Goal: Task Accomplishment & Management: Manage account settings

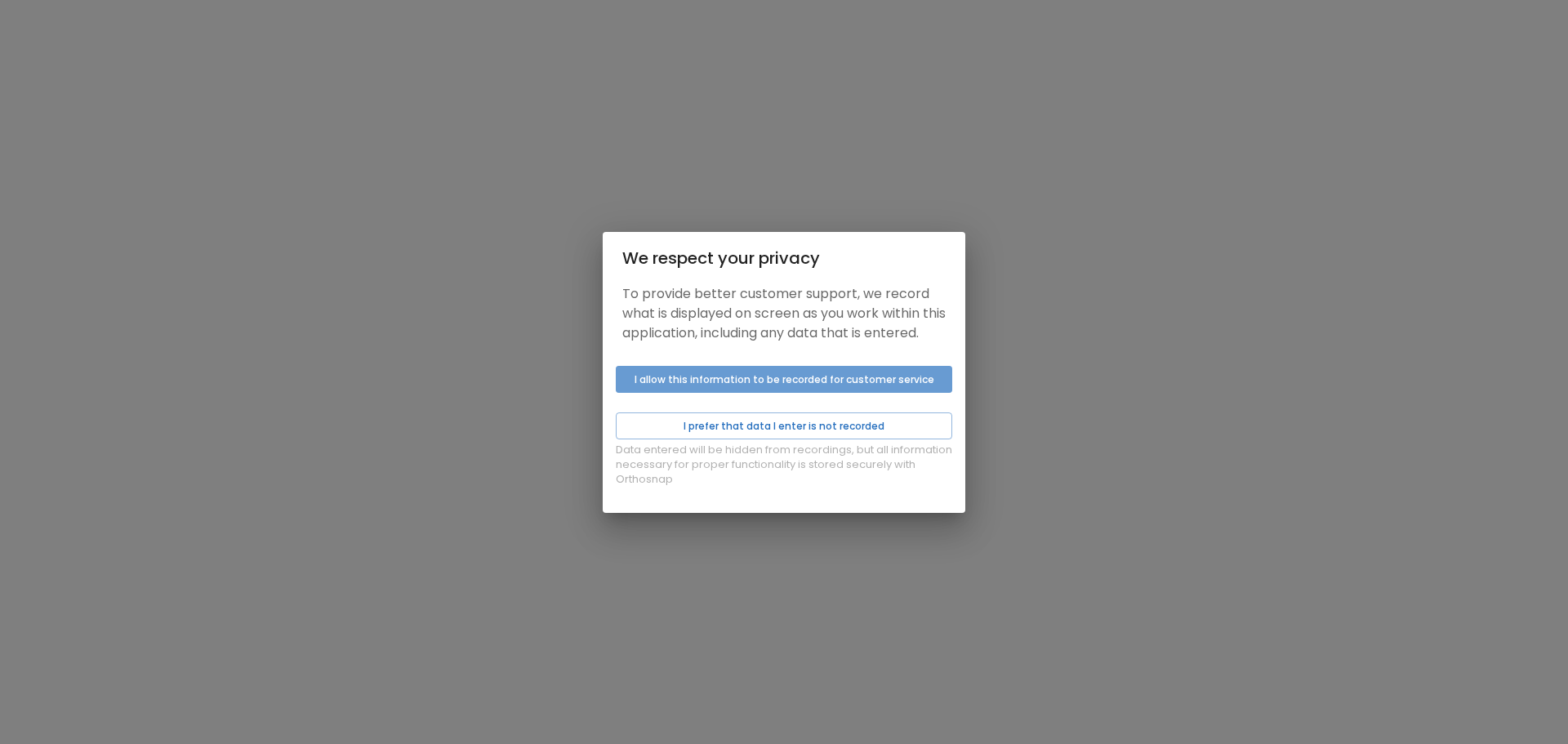
click at [766, 389] on button "I allow this information to be recorded for customer service" at bounding box center [784, 378] width 336 height 27
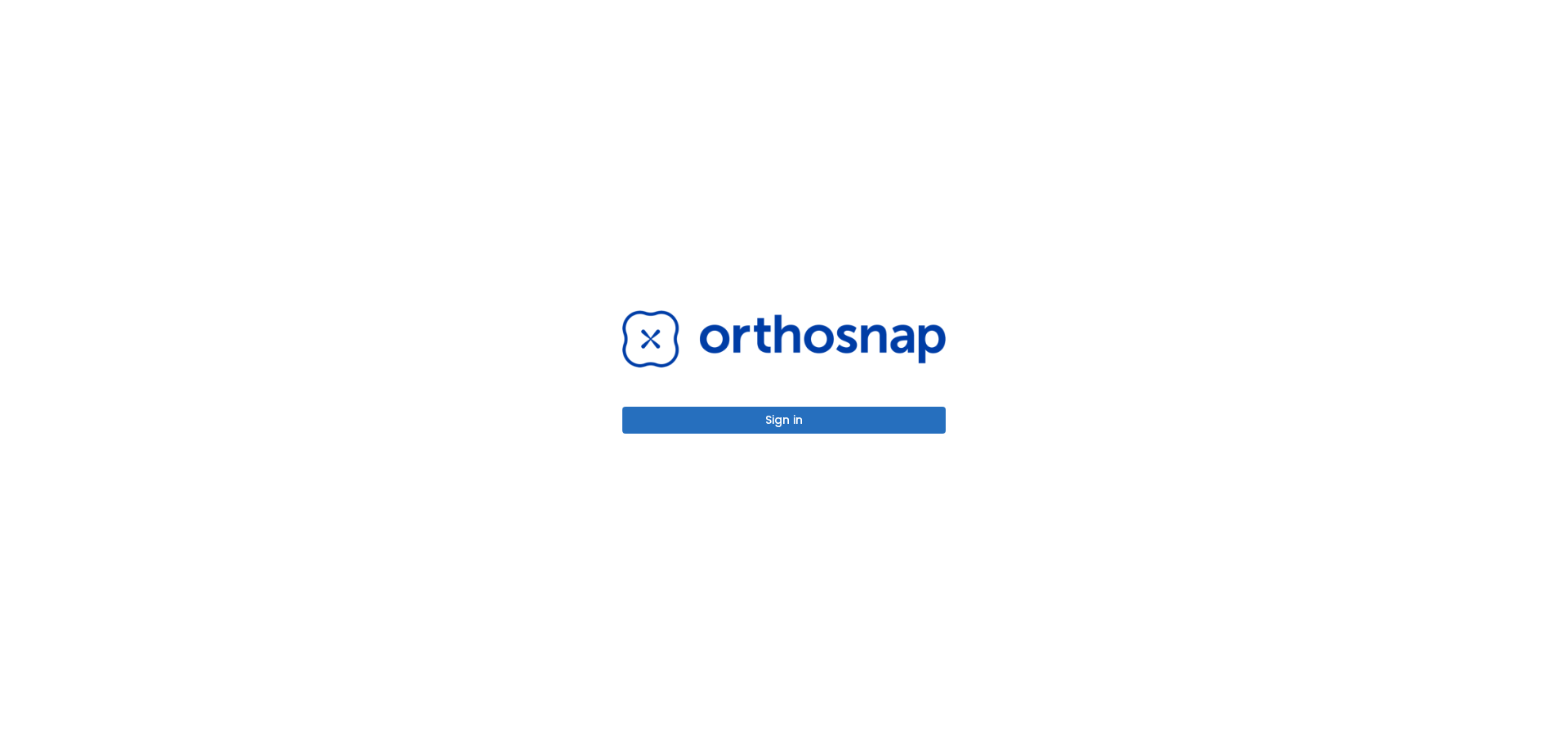
click at [755, 427] on button "Sign in" at bounding box center [784, 419] width 323 height 27
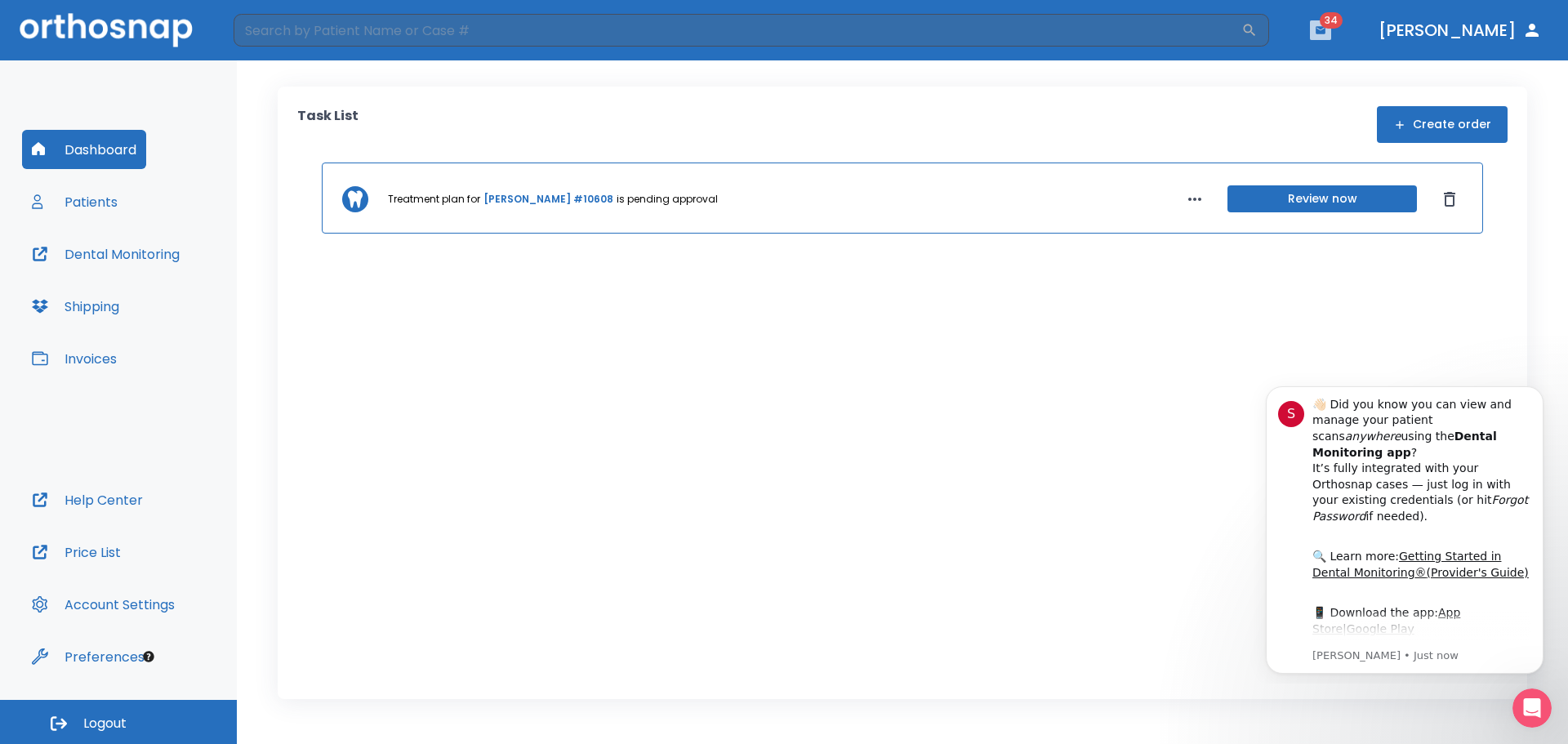
click at [1325, 31] on icon "button" at bounding box center [1320, 29] width 10 height 7
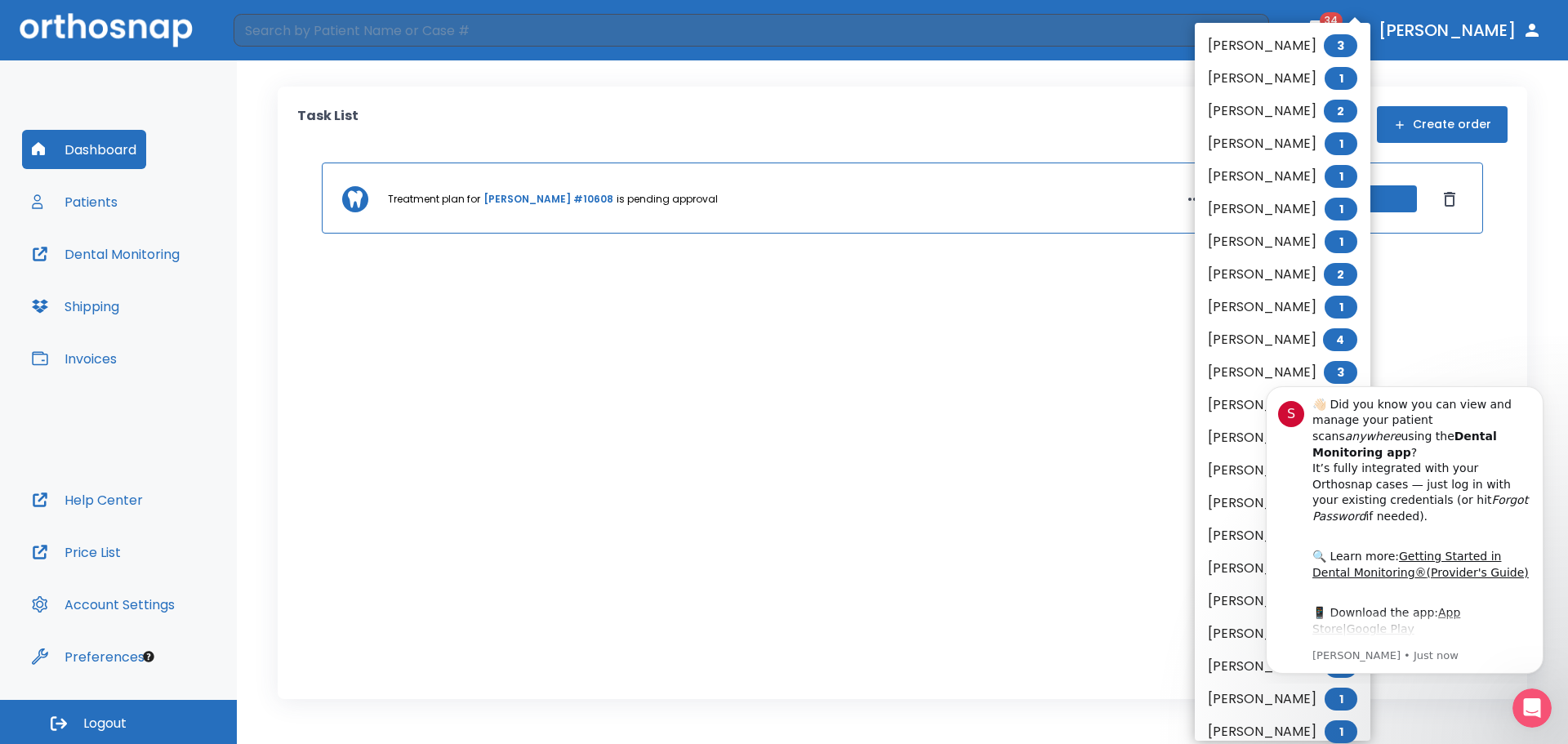
click at [990, 125] on div at bounding box center [784, 372] width 1568 height 744
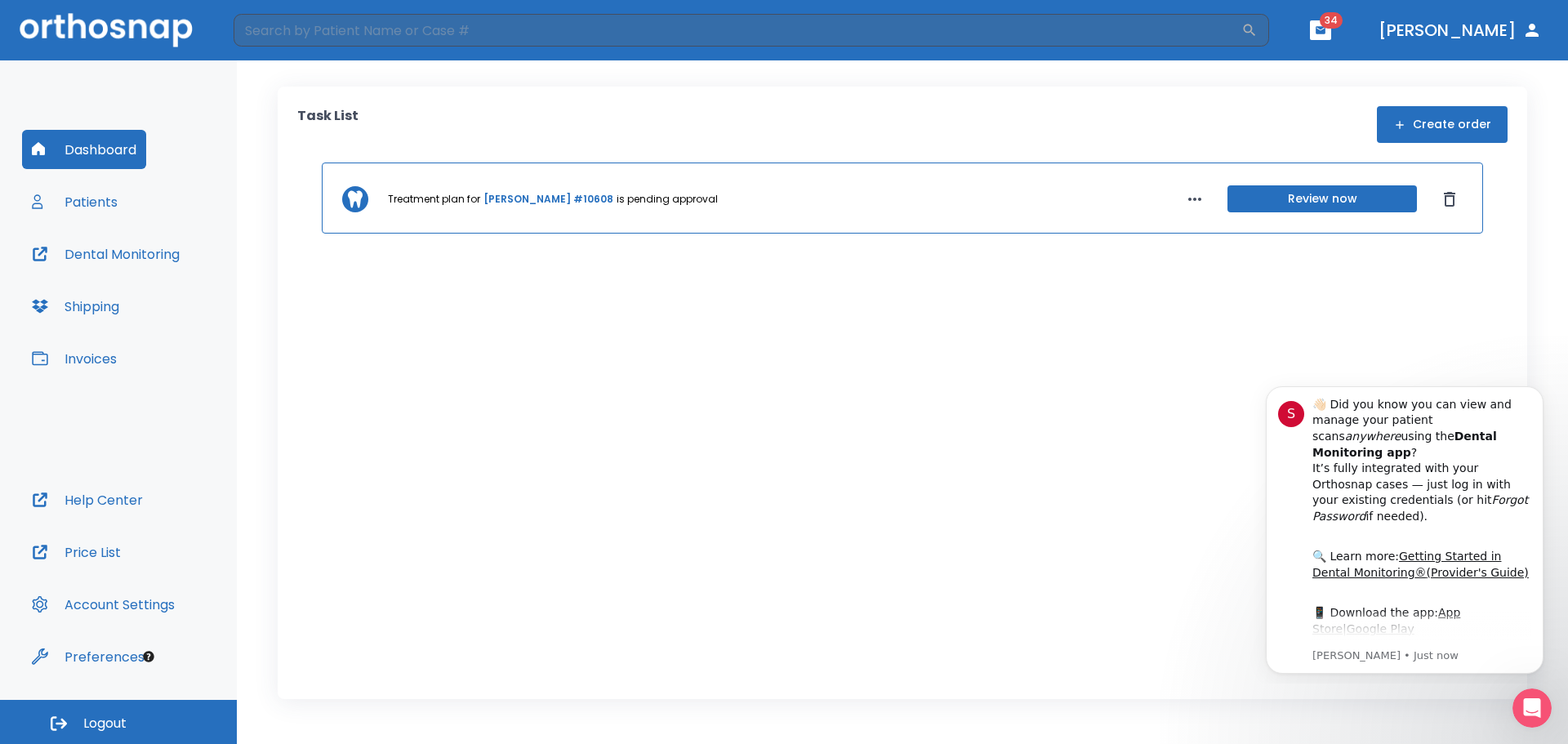
click at [63, 196] on button "Patients" at bounding box center [74, 202] width 106 height 40
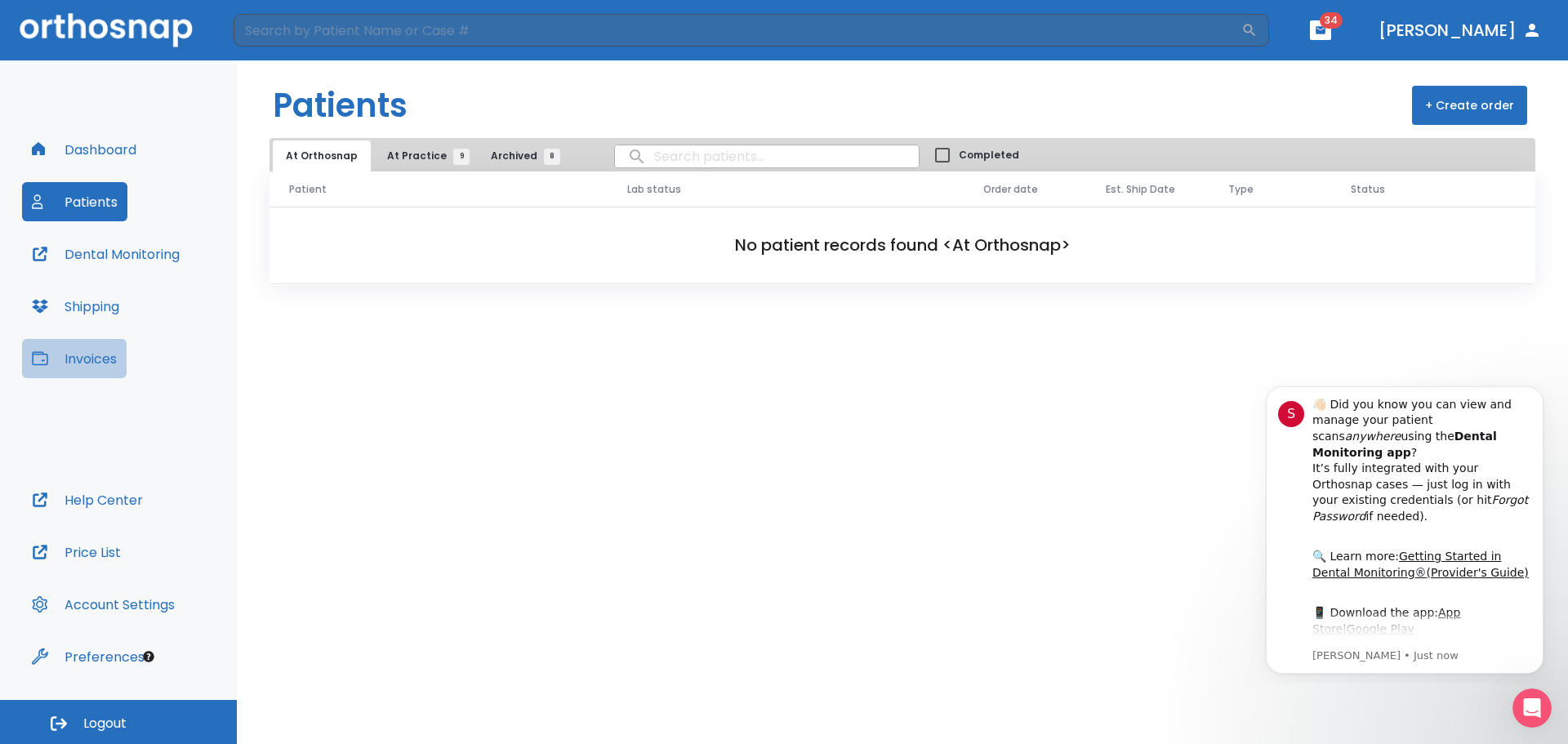
click at [82, 352] on button "Invoices" at bounding box center [74, 359] width 105 height 40
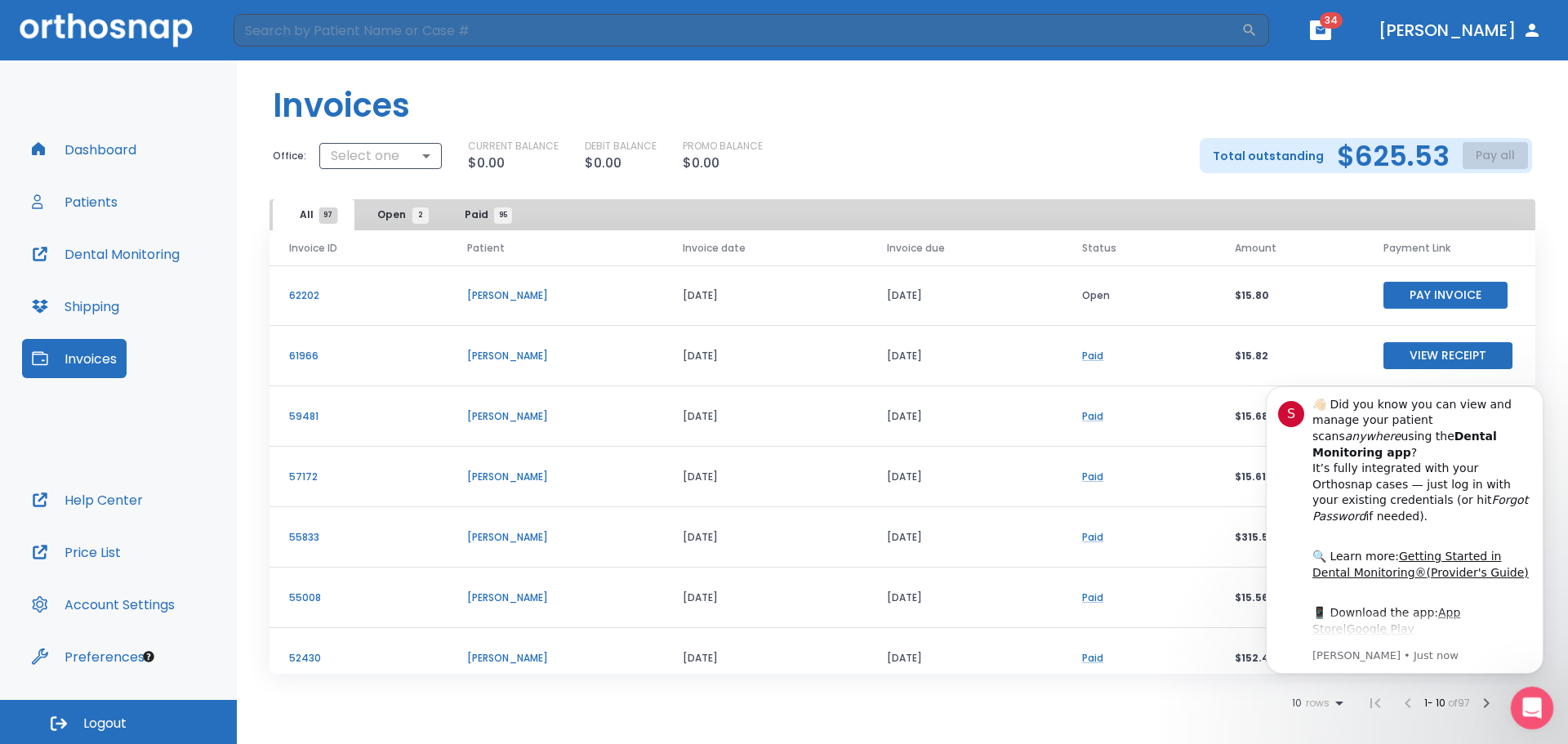
click at [1547, 707] on div "Open Intercom Messenger" at bounding box center [1528, 705] width 54 height 54
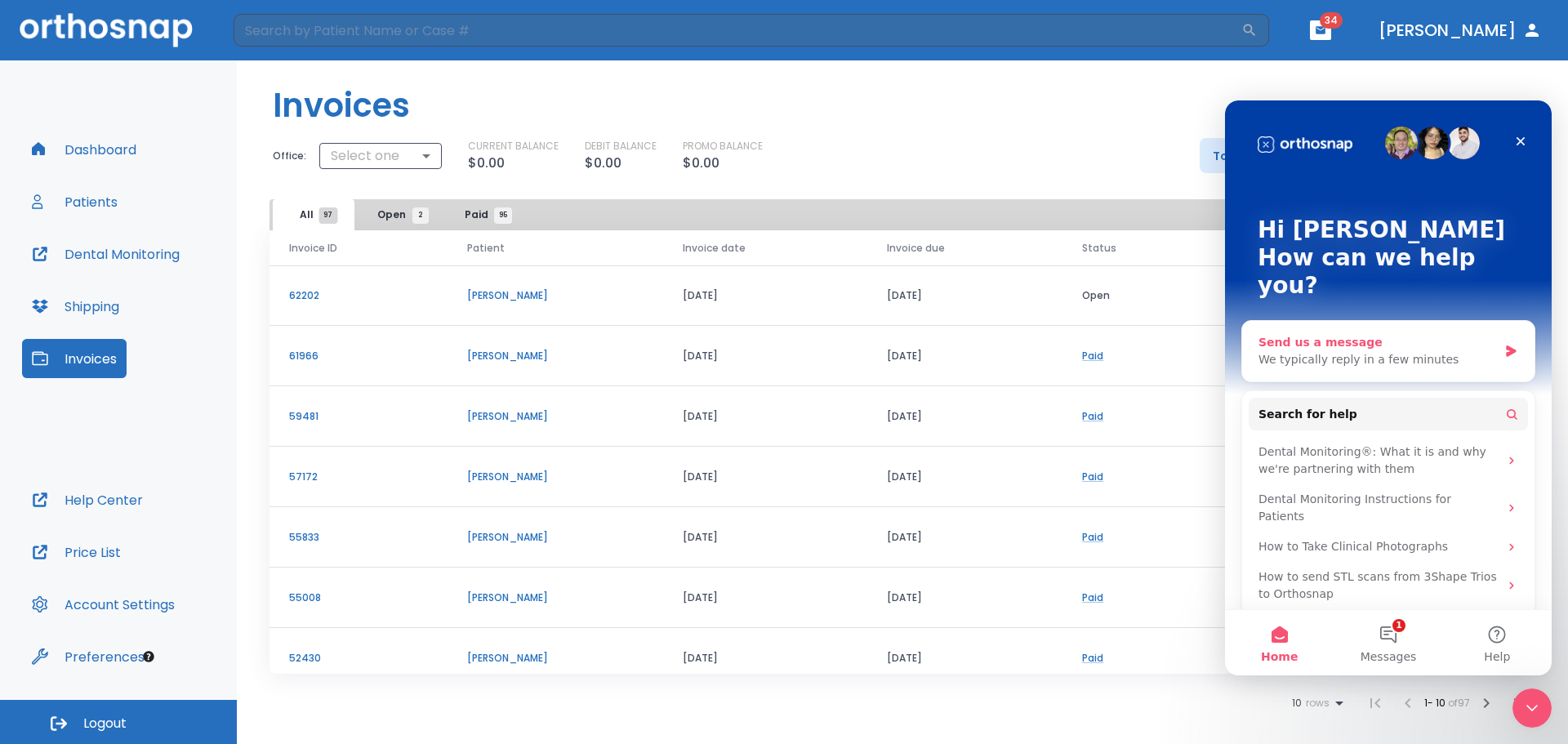
click at [1388, 334] on div "Send us a message" at bounding box center [1377, 342] width 239 height 17
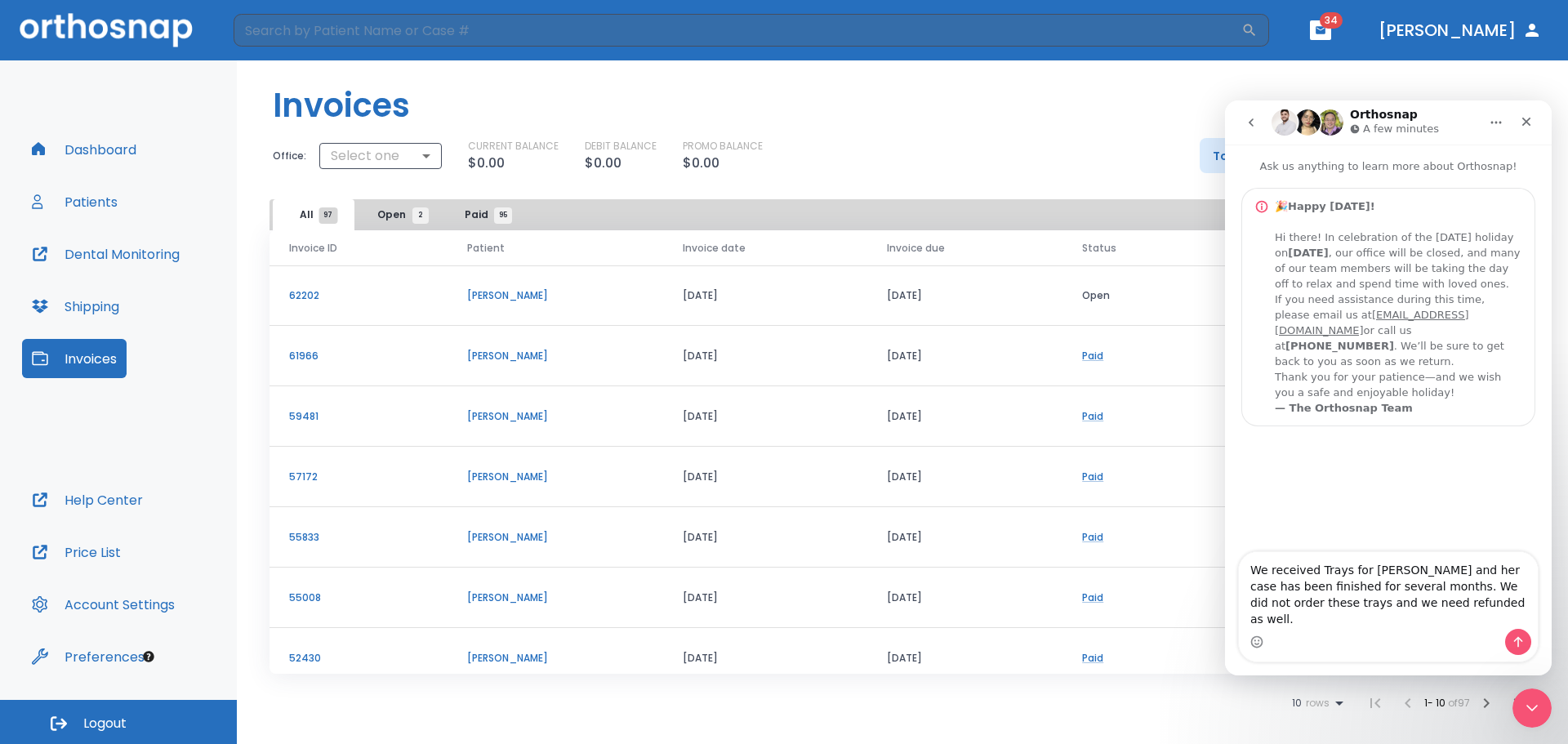
type textarea "We received Trays for [PERSON_NAME] and her case has been finished for several …"
click at [1514, 641] on icon "Send a message…" at bounding box center [1517, 641] width 13 height 13
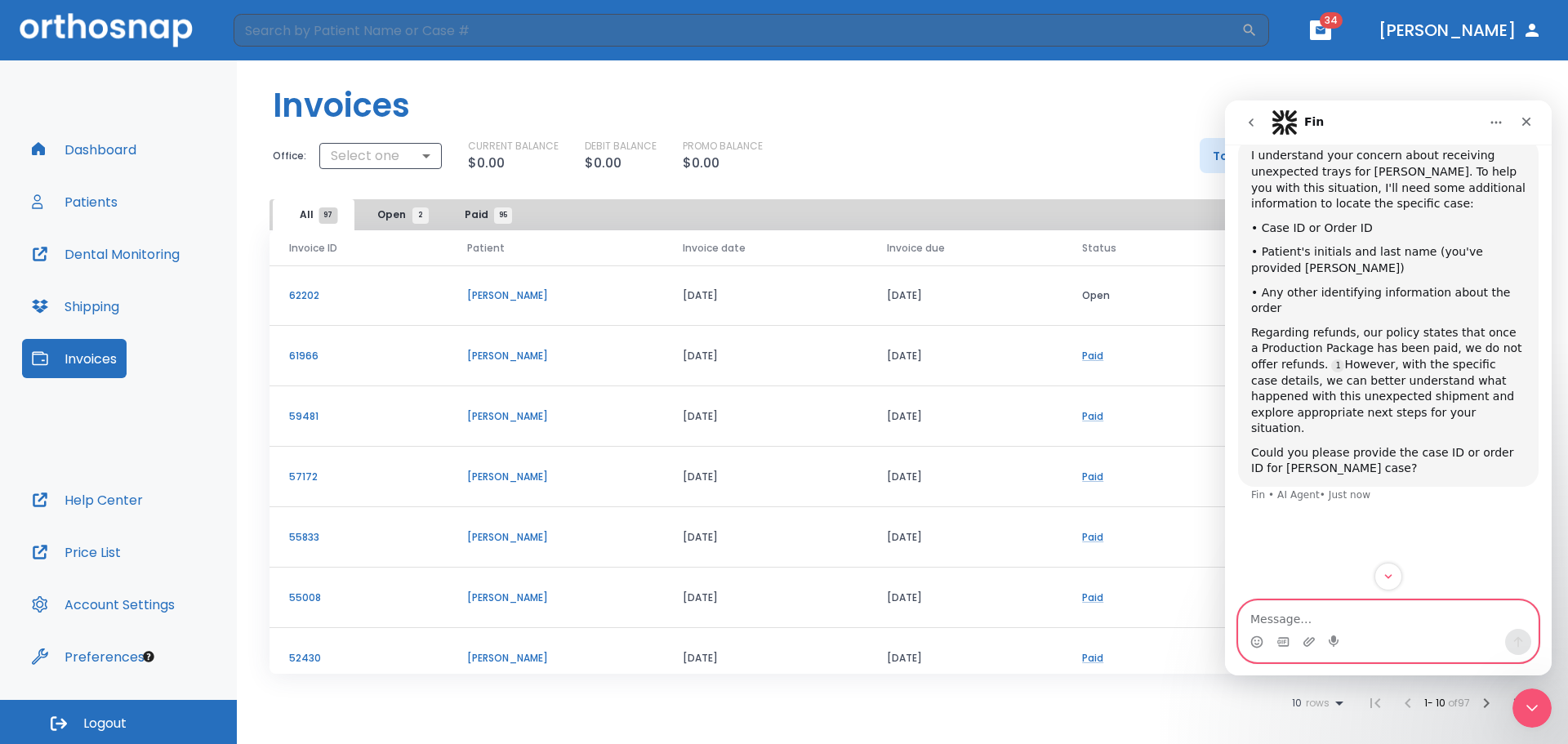
scroll to position [417, 0]
type textarea "A [PERSON_NAME] order # 36174"
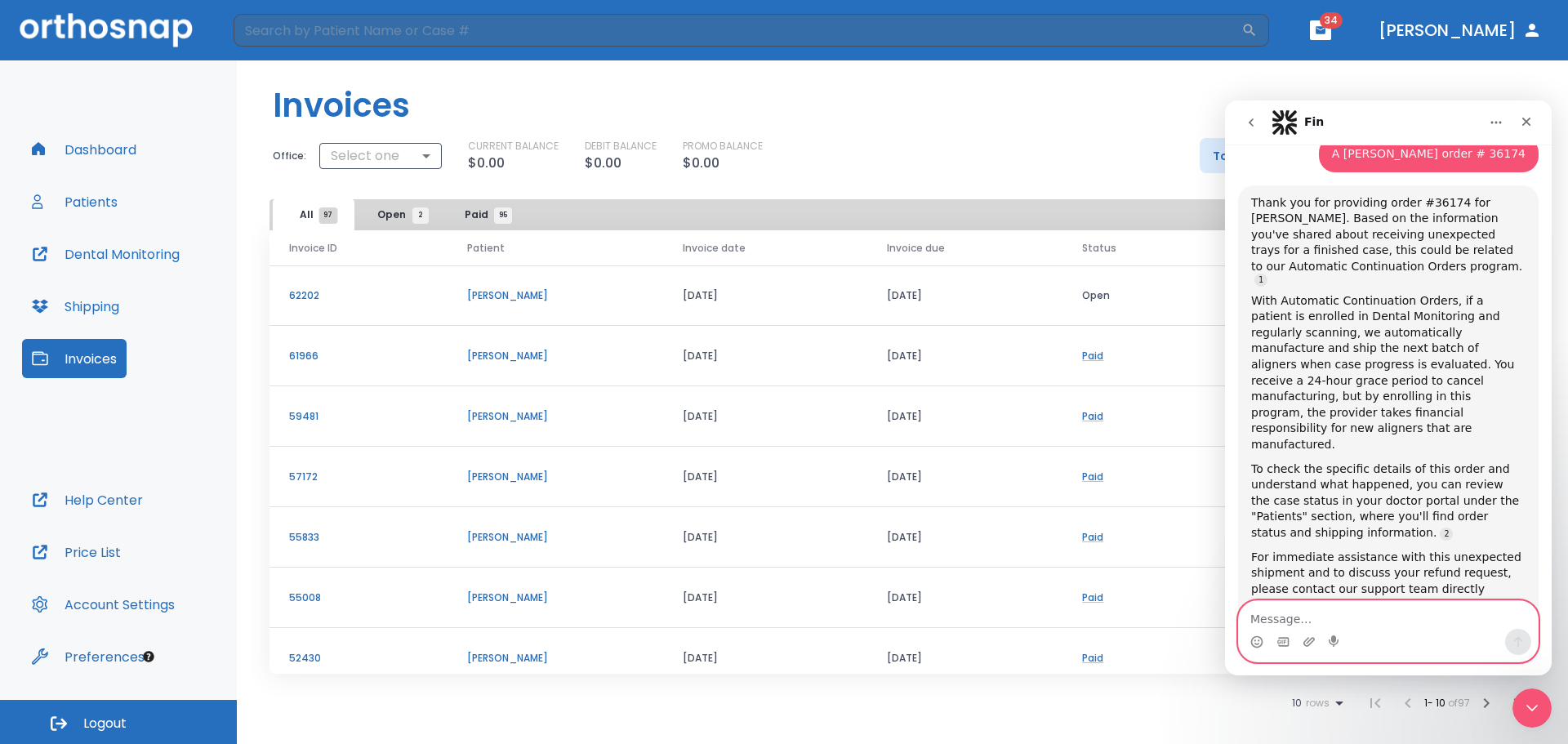
scroll to position [781, 0]
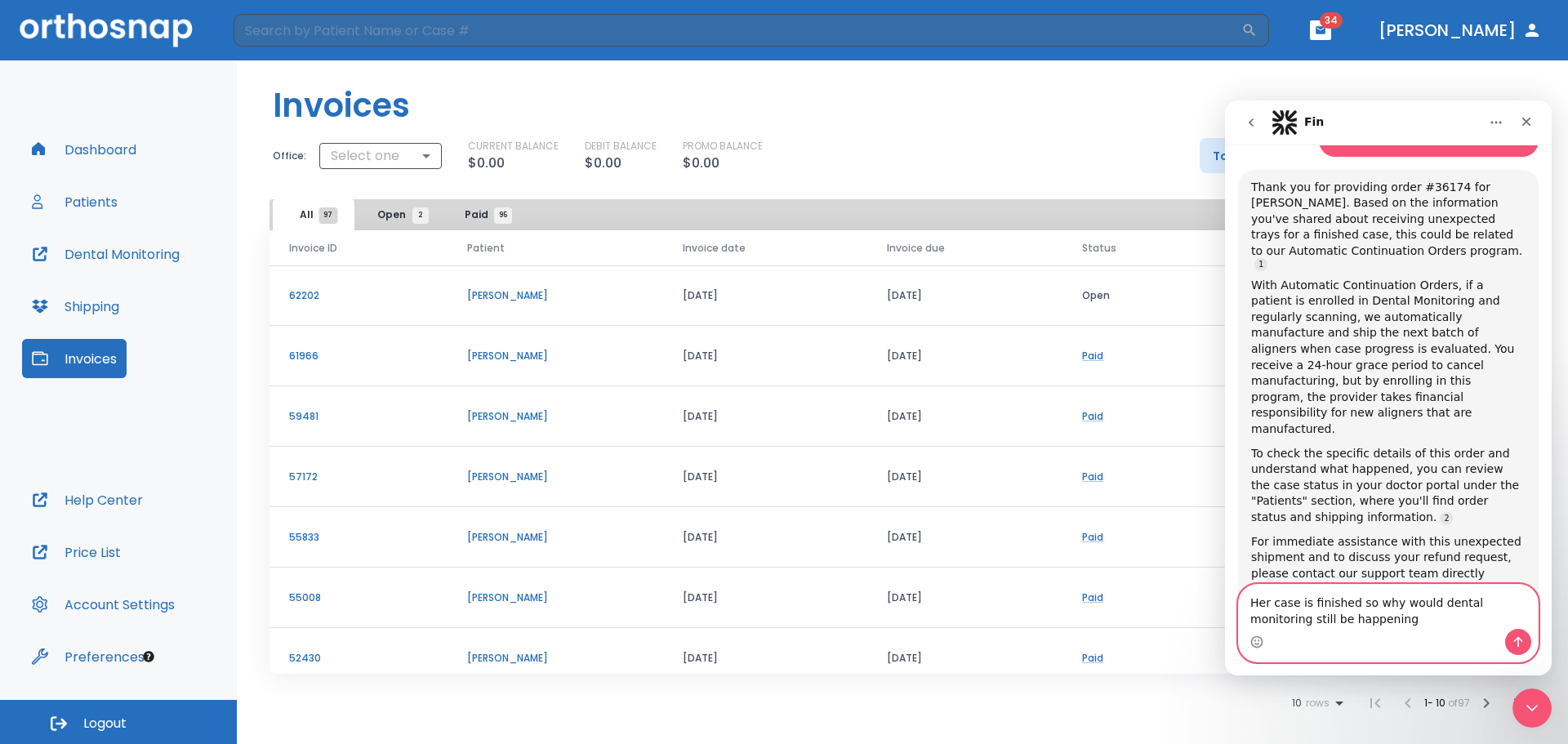
type textarea "Her case is finished so why would dental monitoring still be happening"
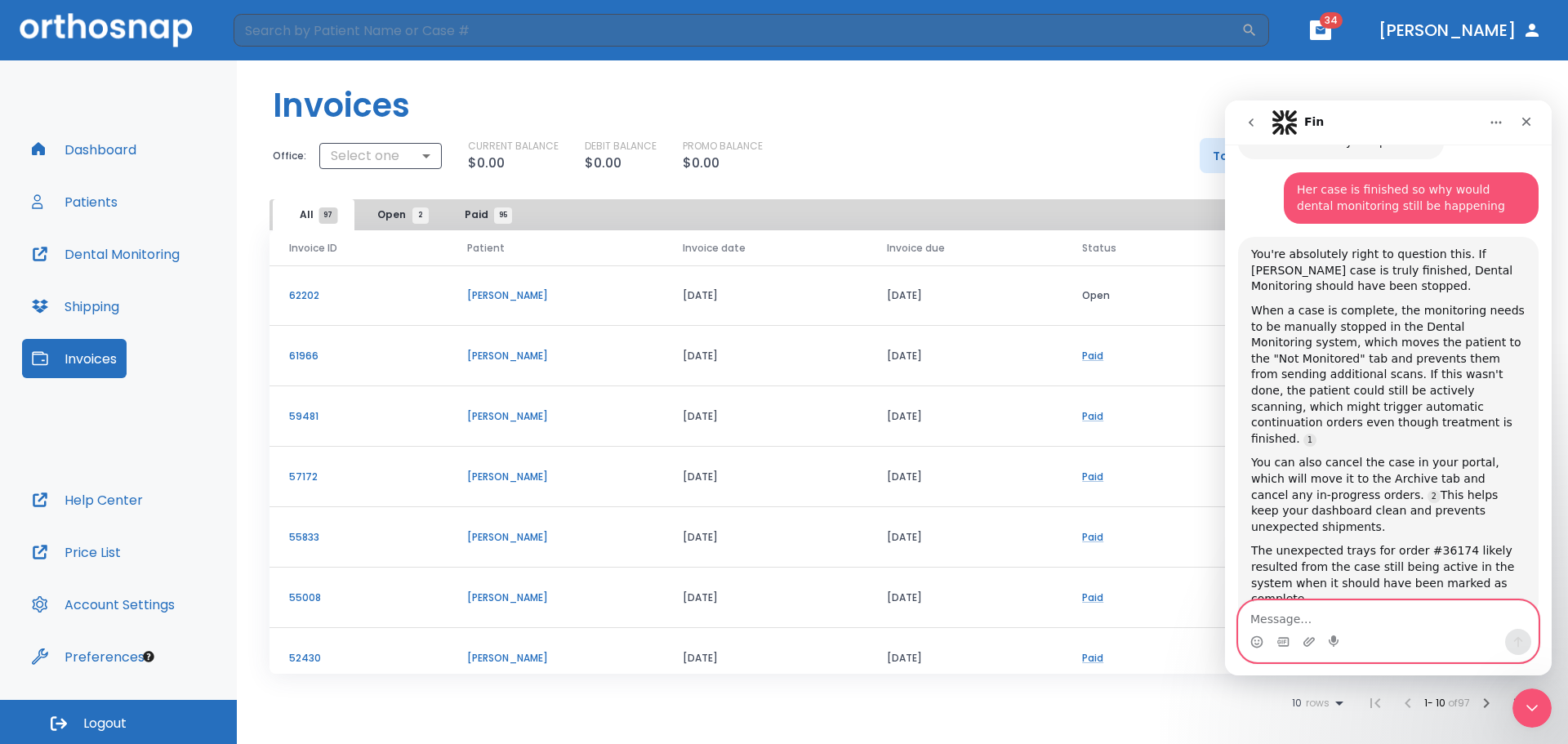
scroll to position [82, 0]
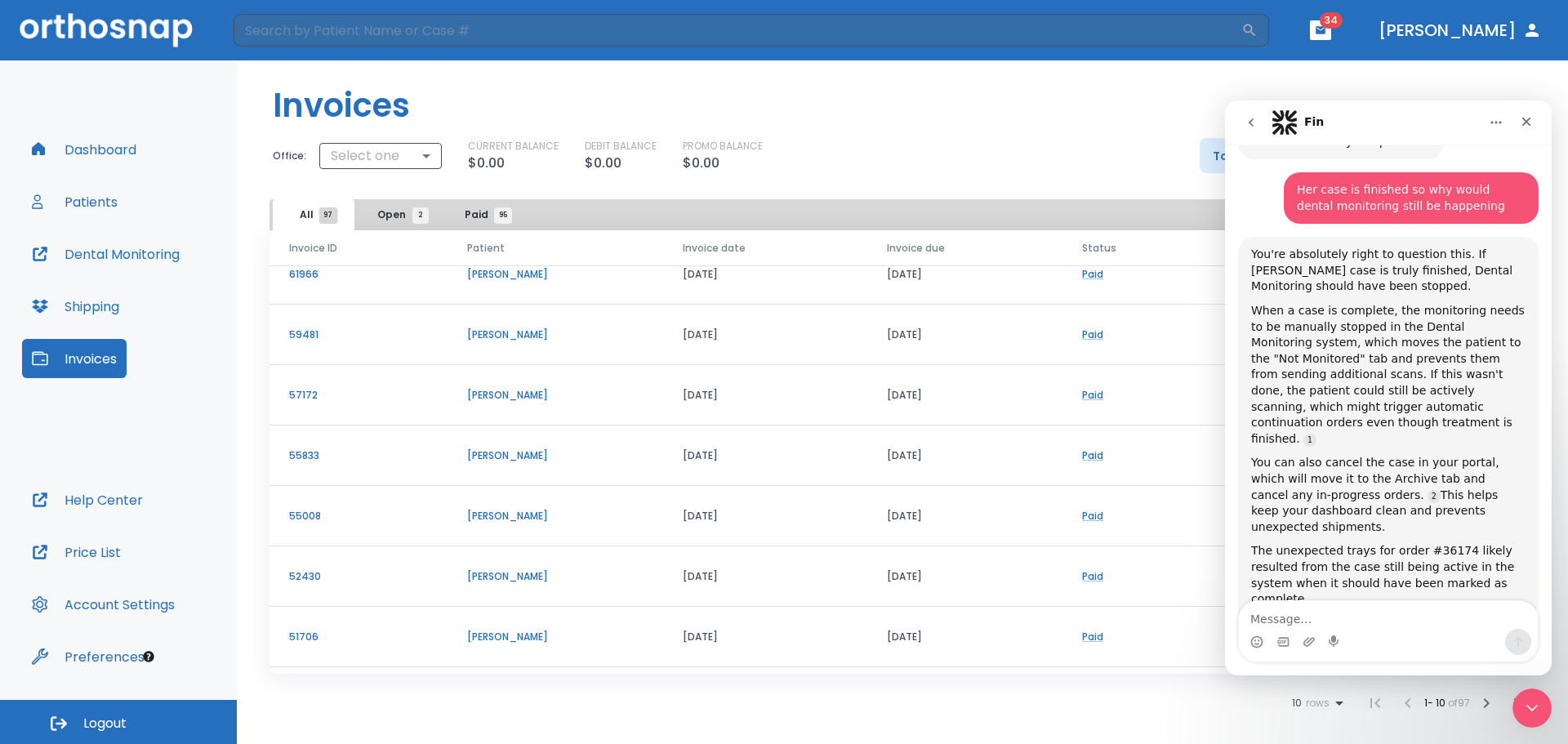
click at [301, 275] on p "61966" at bounding box center [359, 274] width 138 height 15
click at [505, 274] on p "[PERSON_NAME]" at bounding box center [555, 274] width 176 height 15
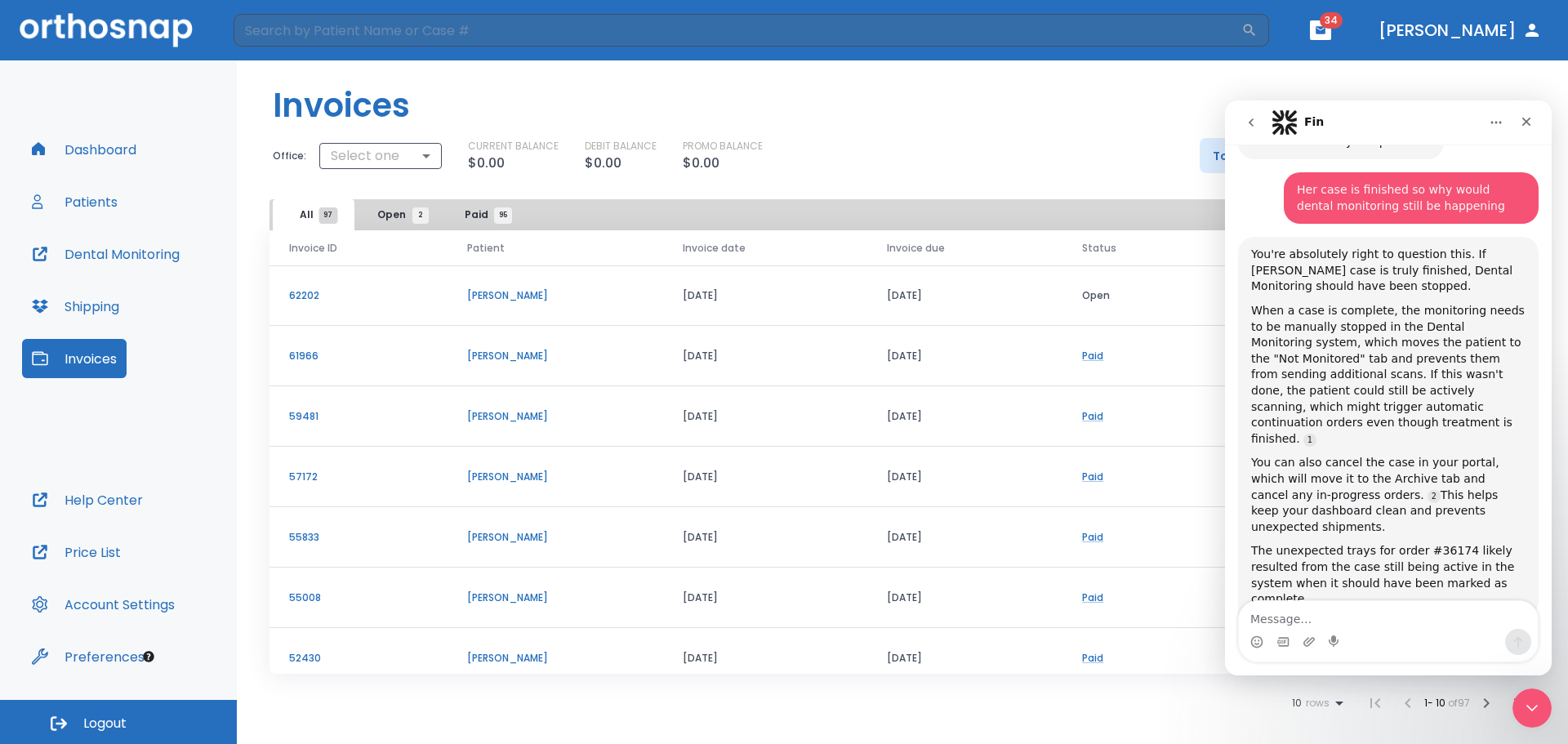
click at [1077, 124] on header "Invoices" at bounding box center [902, 99] width 1331 height 77
click at [1527, 122] on icon "Close" at bounding box center [1526, 122] width 9 height 9
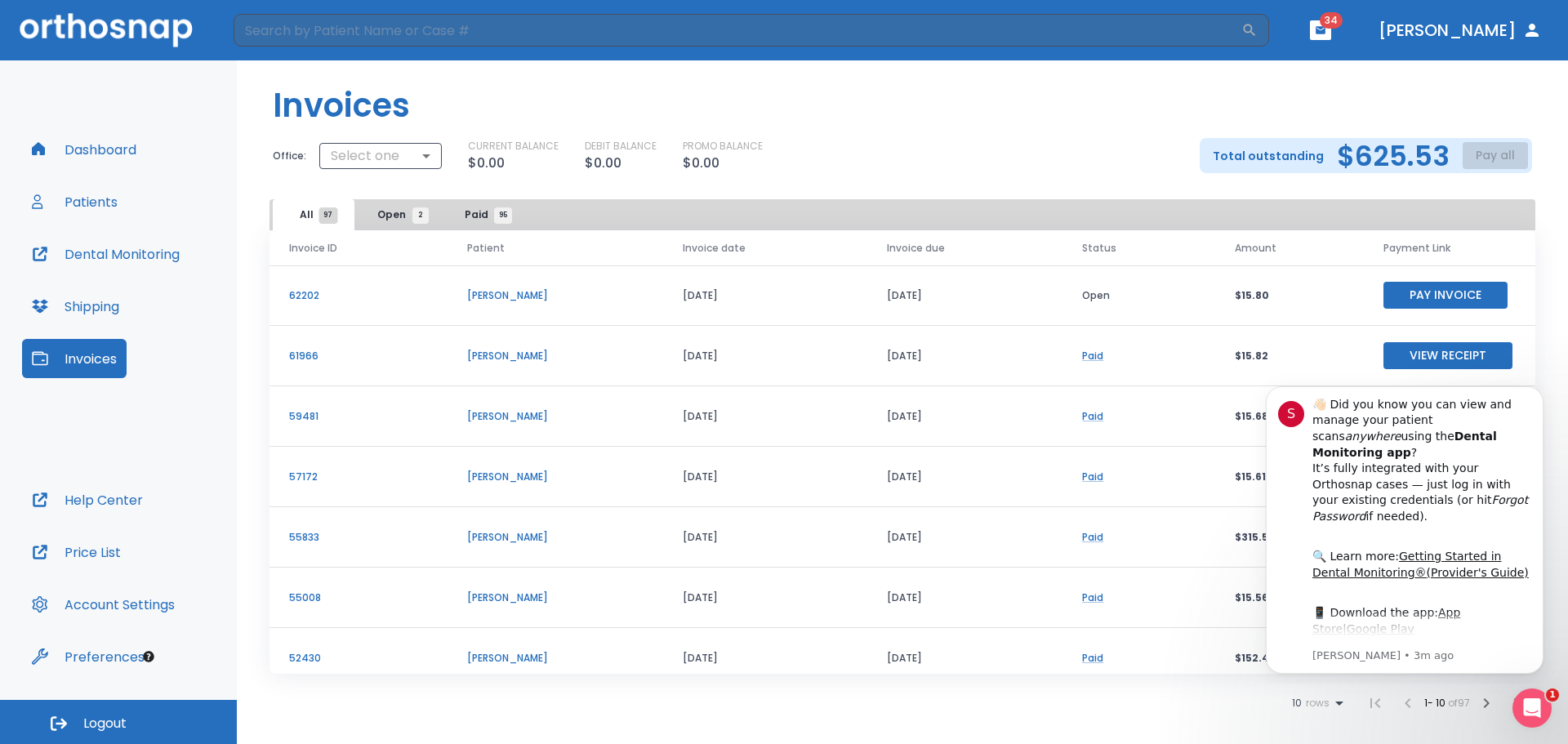
click at [101, 204] on button "Patients" at bounding box center [74, 202] width 106 height 40
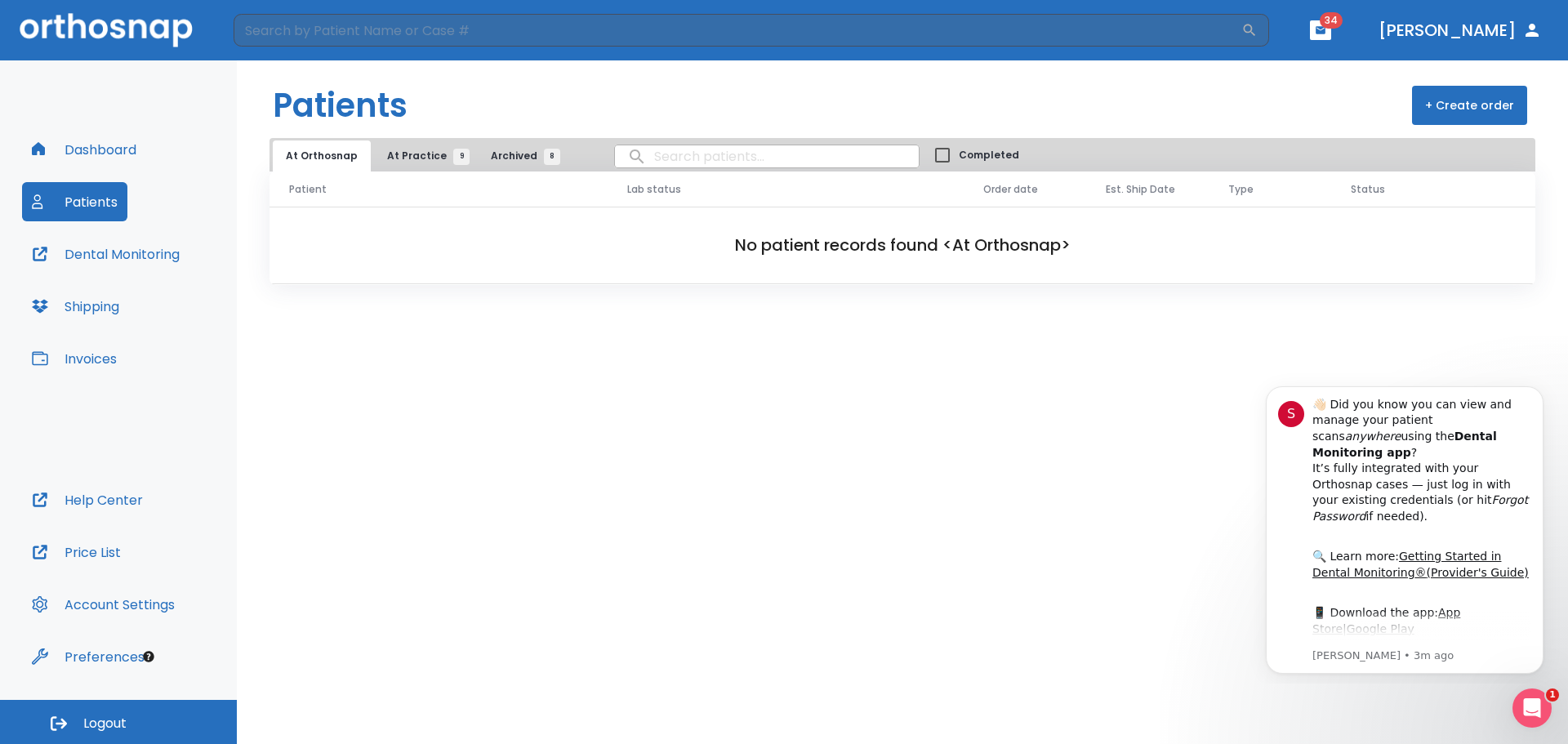
click at [105, 153] on button "Dashboard" at bounding box center [84, 149] width 124 height 40
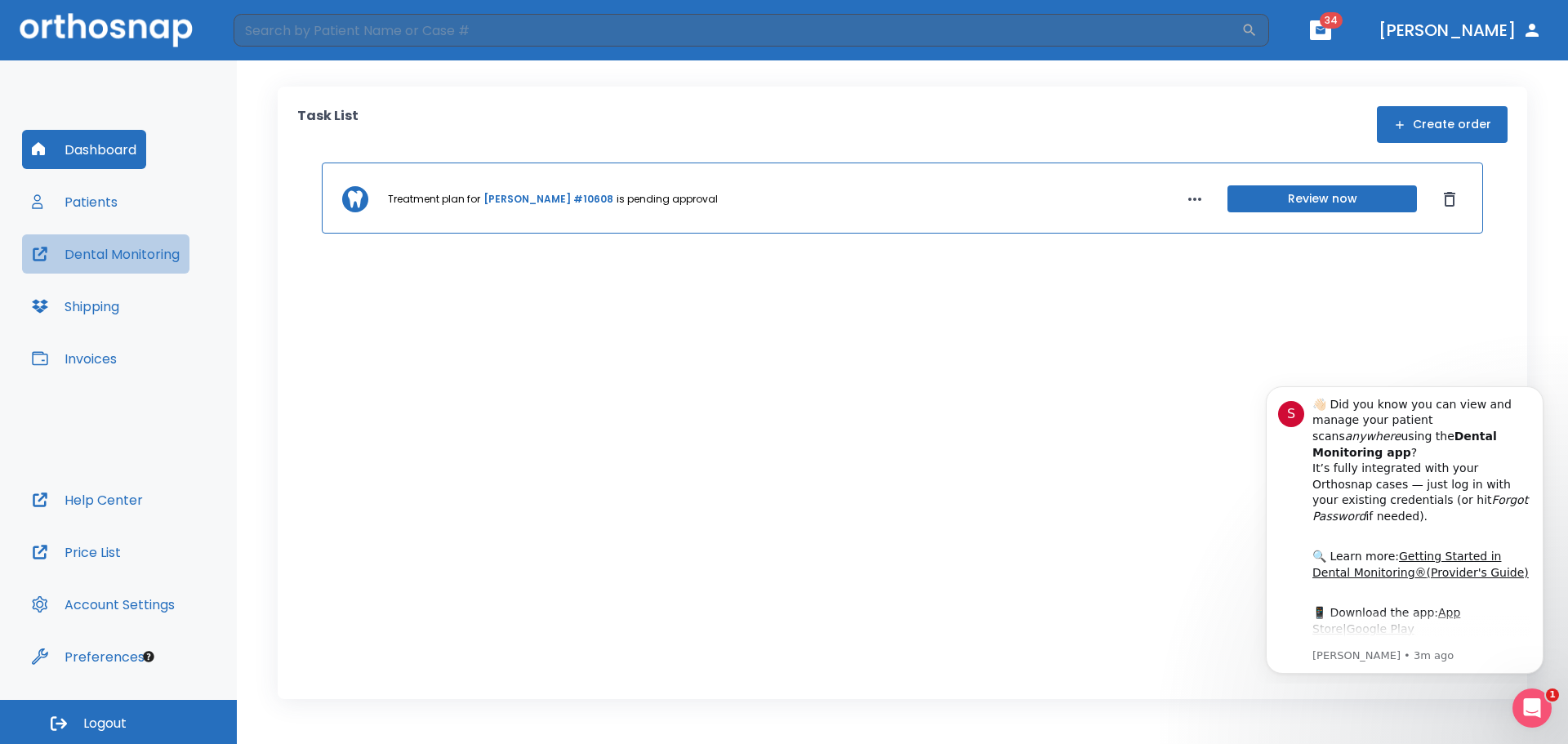
click at [119, 262] on button "Dental Monitoring" at bounding box center [105, 254] width 167 height 40
click at [95, 206] on button "Patients" at bounding box center [74, 202] width 106 height 40
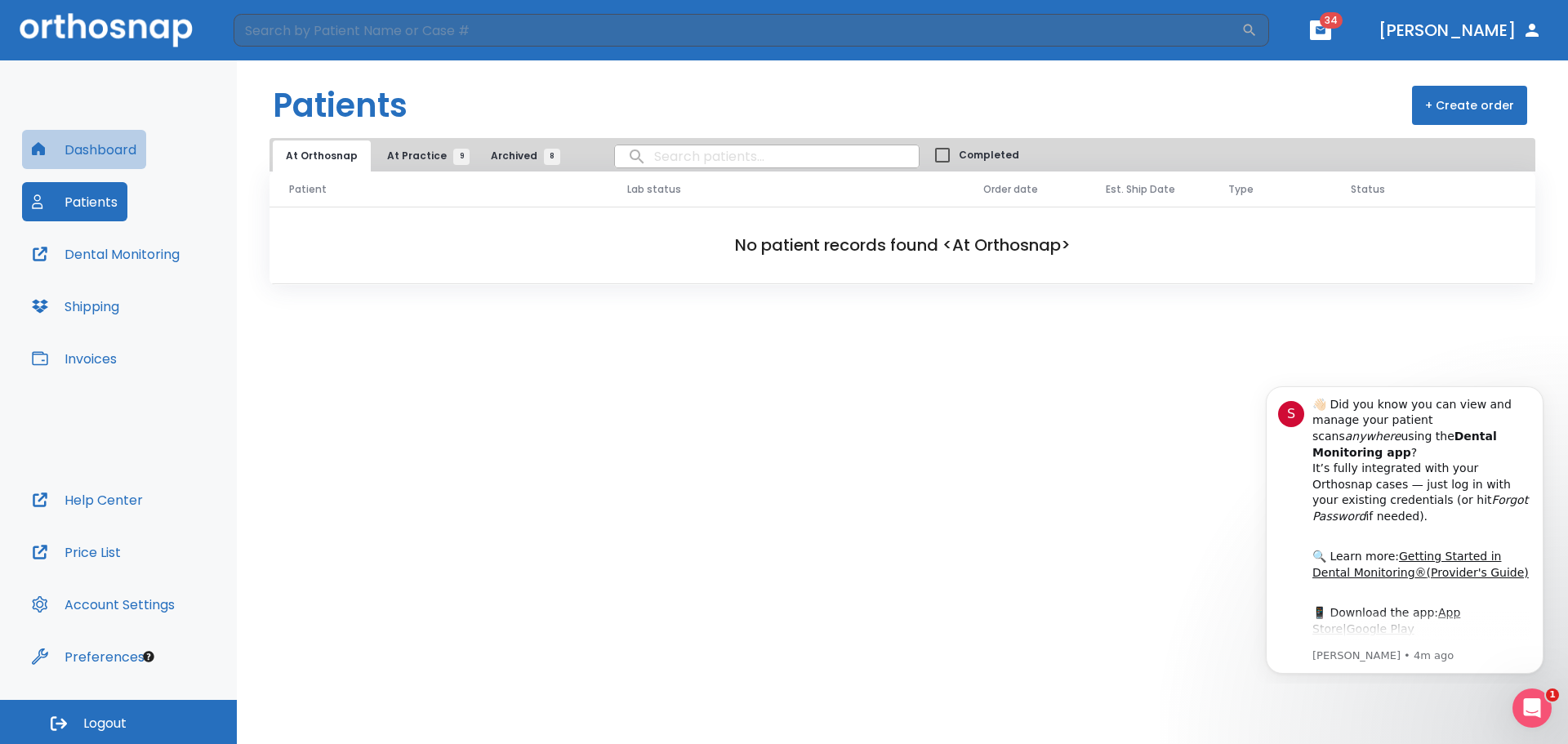
click at [88, 151] on button "Dashboard" at bounding box center [84, 149] width 124 height 40
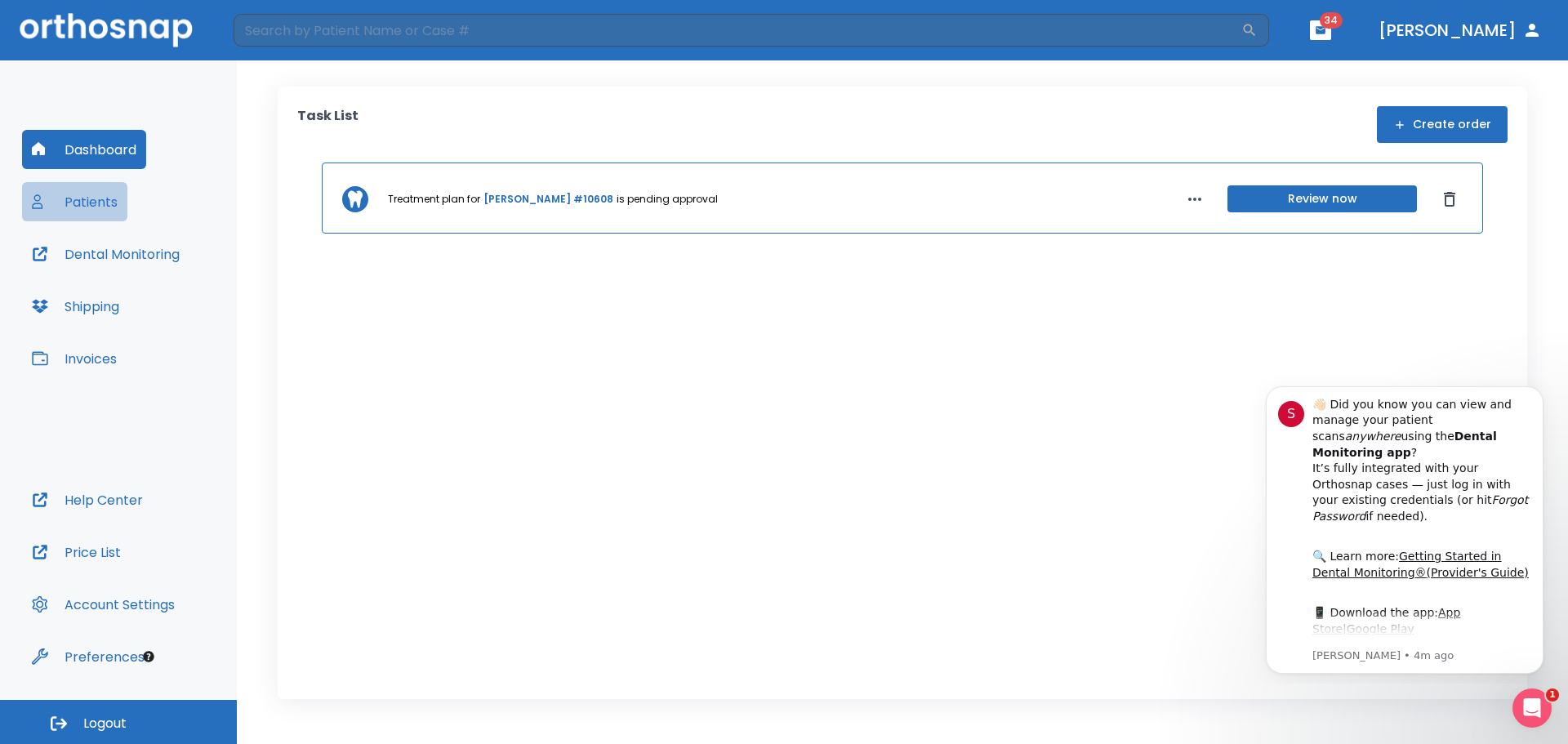
click at [75, 212] on button "Patients" at bounding box center [74, 202] width 106 height 40
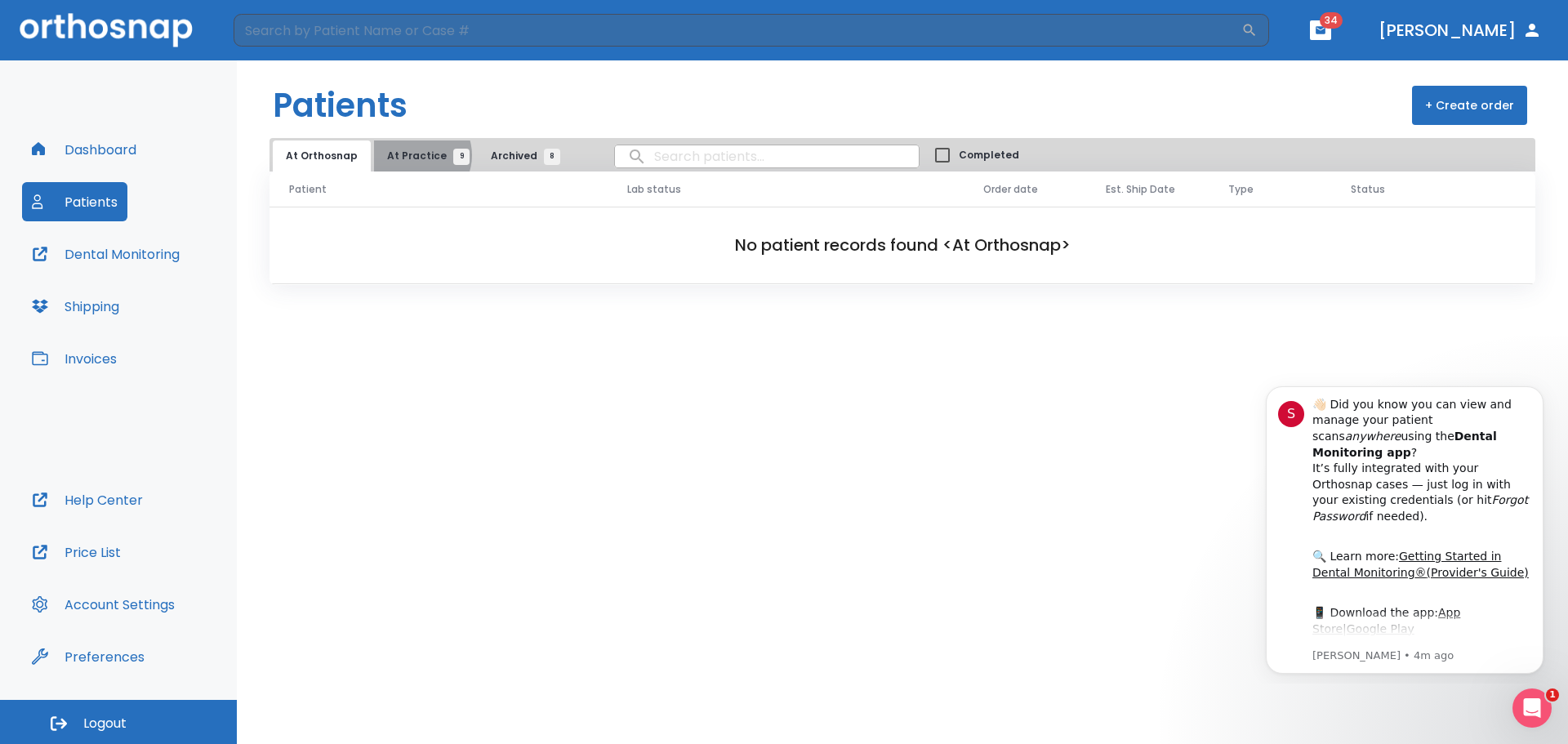
click at [411, 155] on span "At Practice 9" at bounding box center [424, 155] width 74 height 15
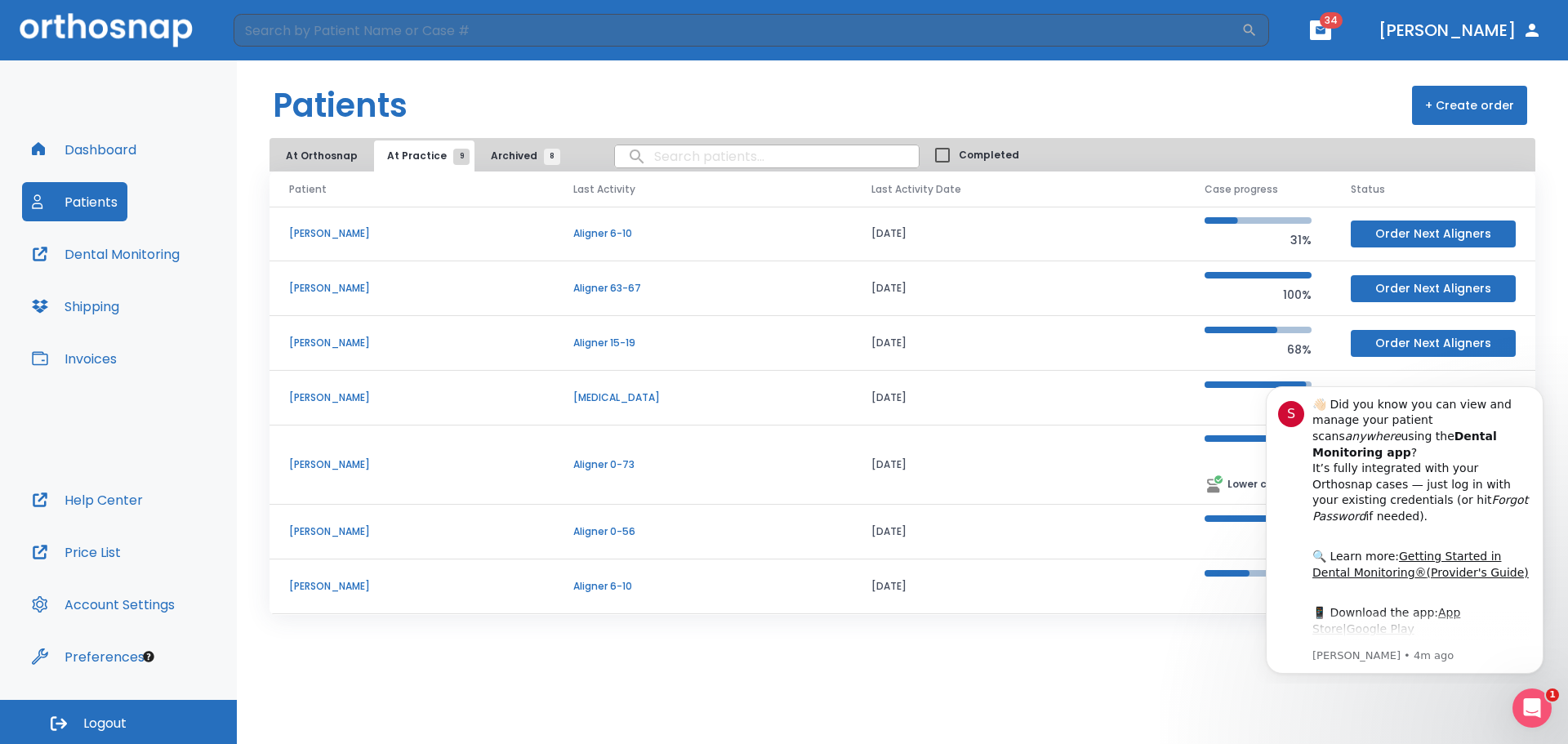
click at [333, 280] on td "[PERSON_NAME]" at bounding box center [412, 288] width 285 height 54
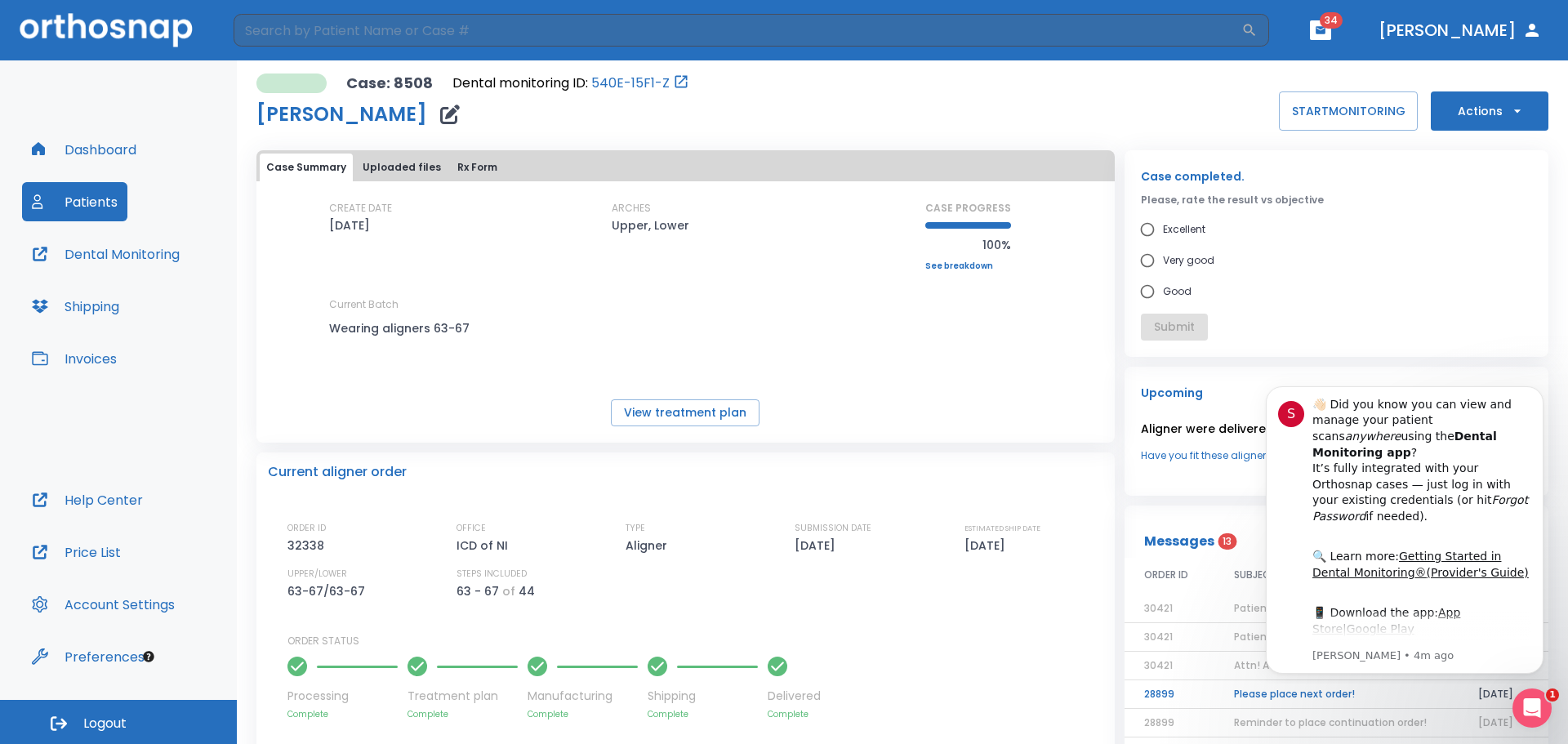
click at [1503, 125] on button "Actions" at bounding box center [1489, 112] width 118 height 40
click at [1489, 198] on p "Cancel the case" at bounding box center [1473, 198] width 82 height 15
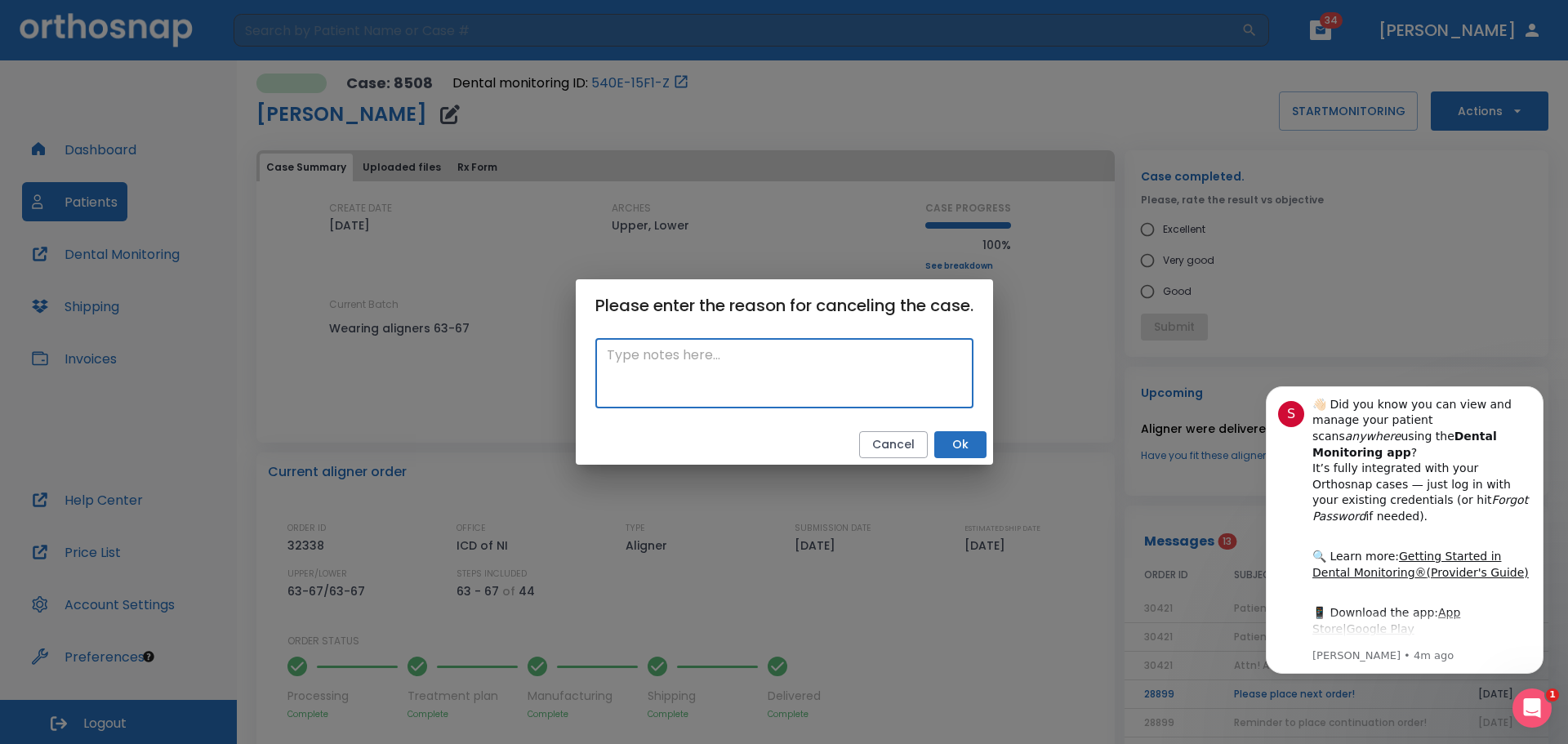
click at [863, 366] on textarea at bounding box center [784, 373] width 355 height 56
type textarea "case is finished"
click at [951, 422] on div "case is finished x ​" at bounding box center [784, 377] width 417 height 93
click at [951, 445] on button "Ok" at bounding box center [959, 444] width 52 height 27
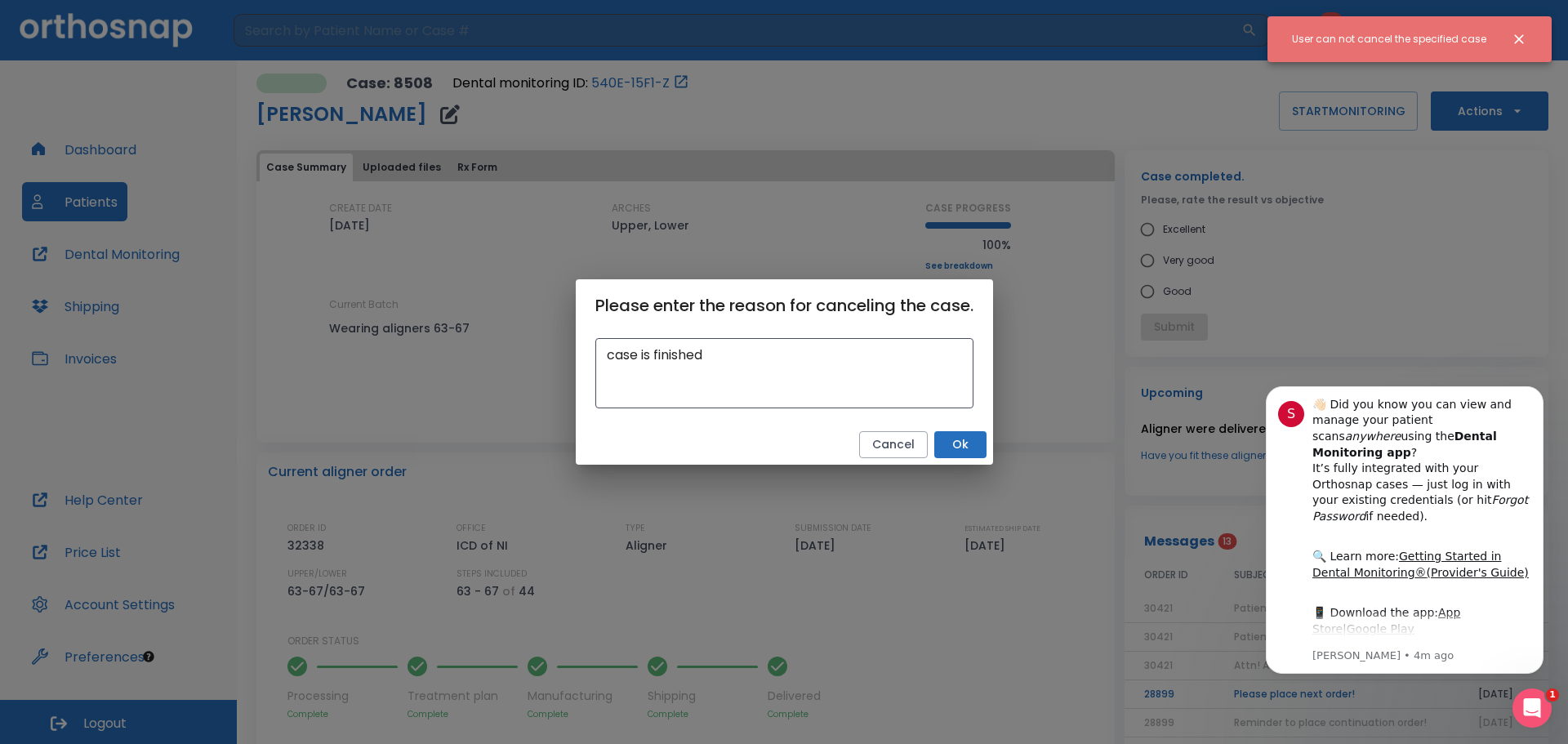
click at [956, 445] on button "Ok" at bounding box center [959, 444] width 52 height 27
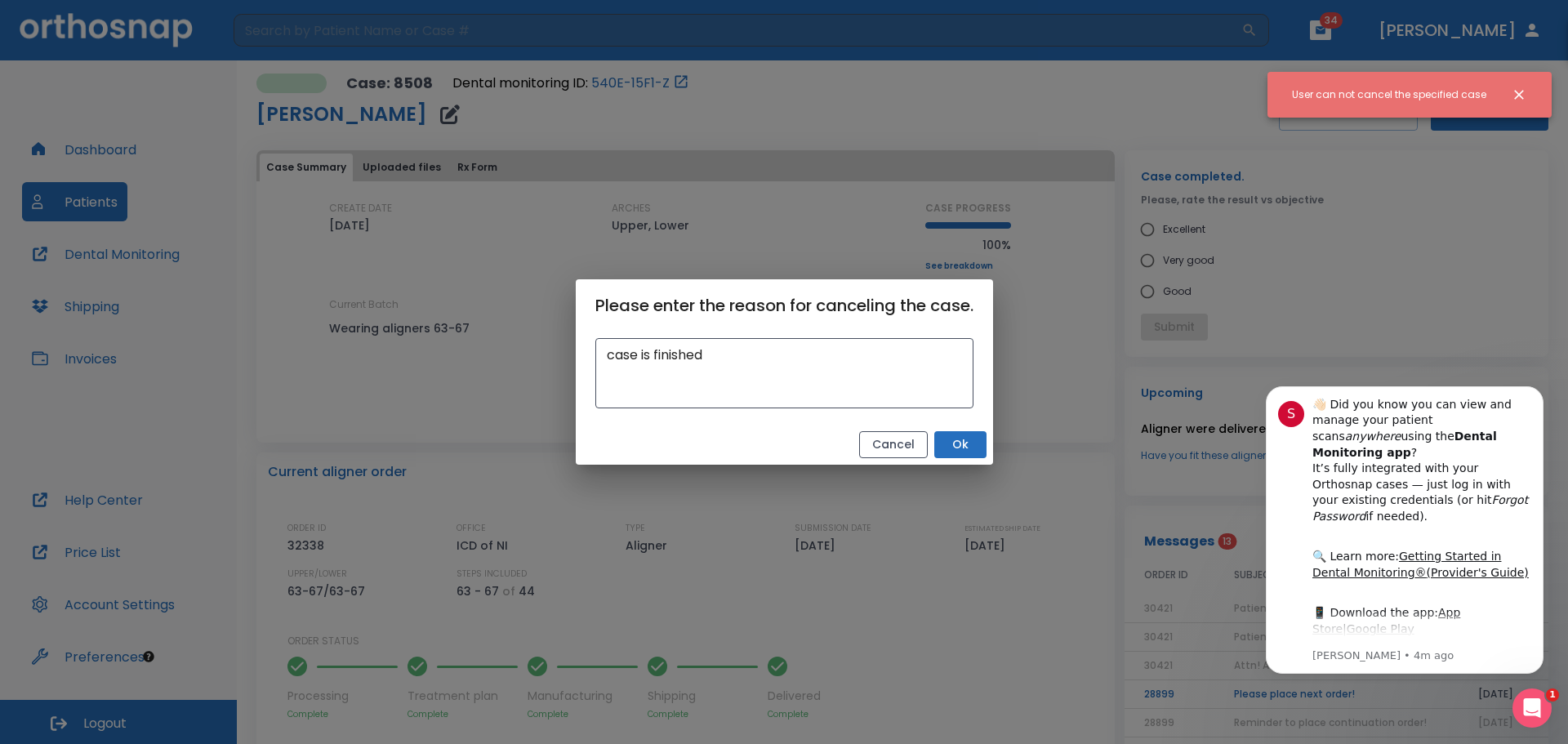
click at [918, 443] on button "Cancel" at bounding box center [892, 444] width 68 height 27
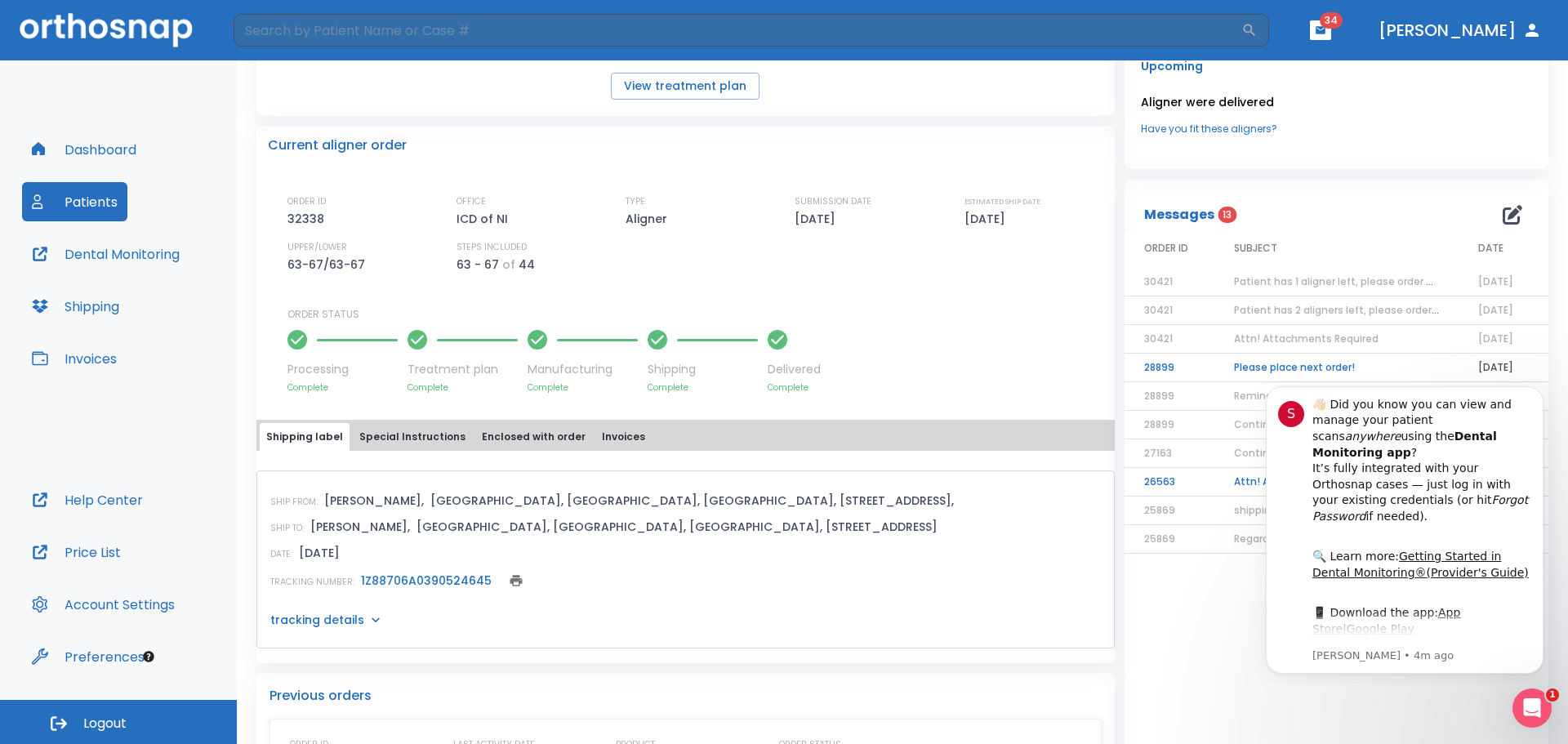
scroll to position [82, 0]
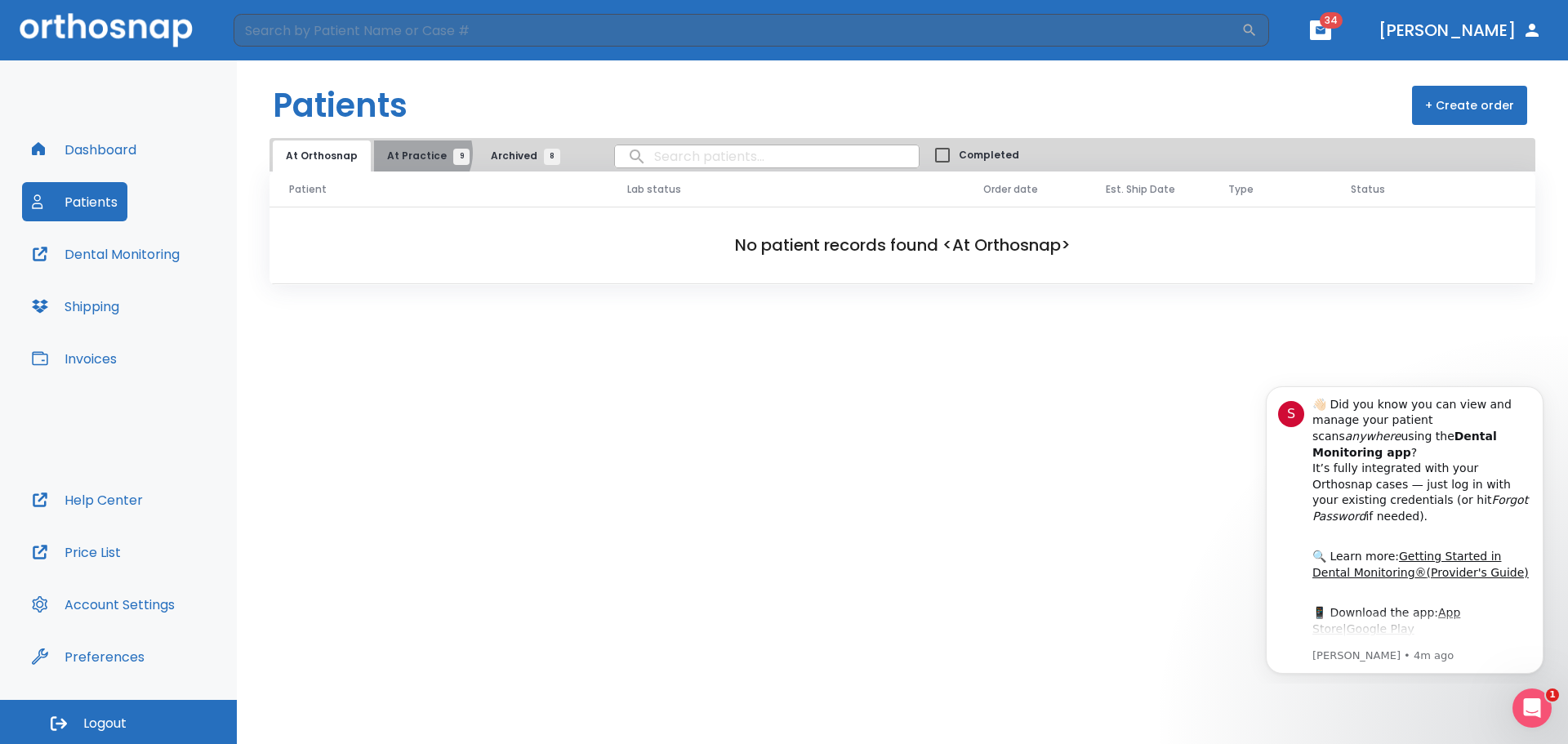
click at [412, 153] on span "At Practice 9" at bounding box center [424, 155] width 74 height 15
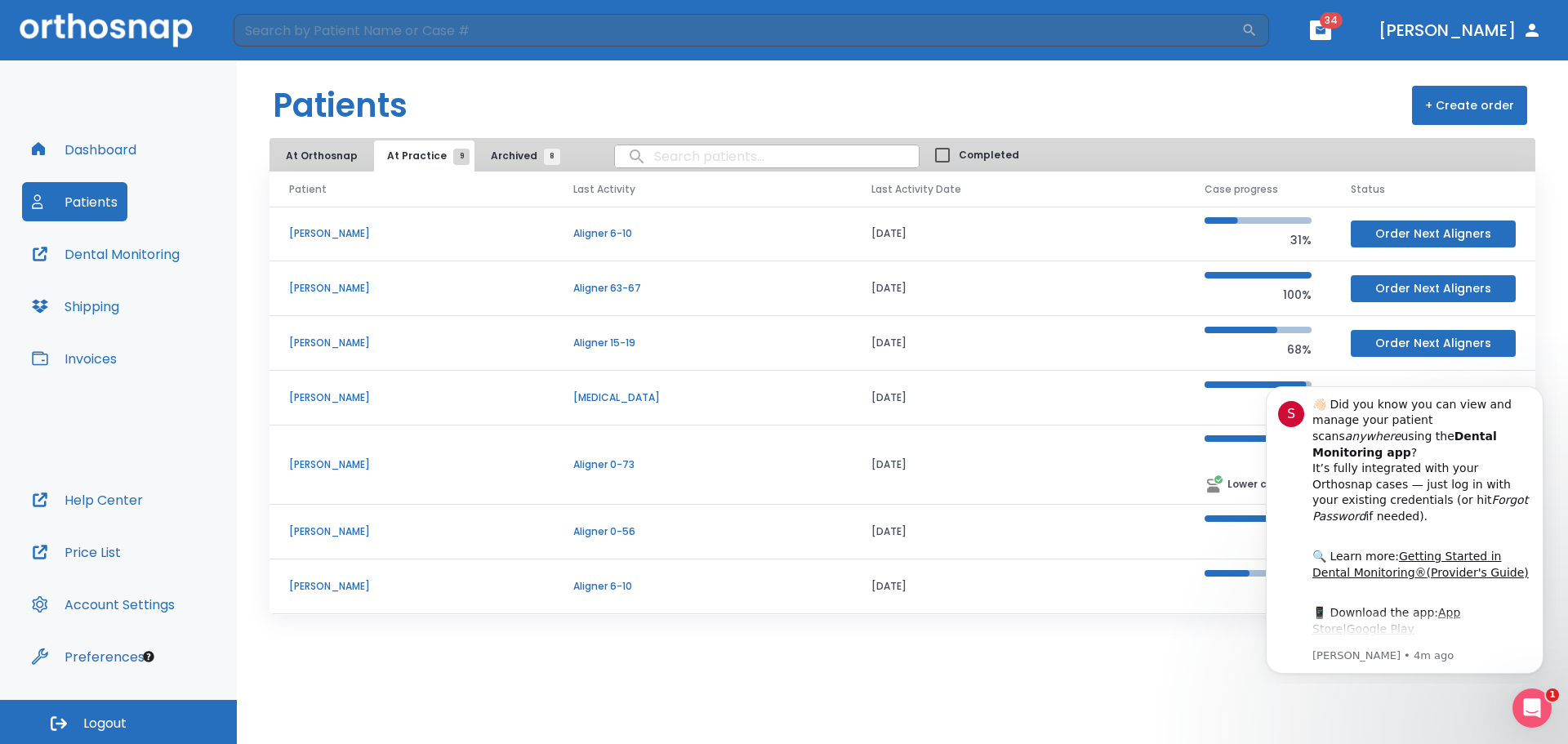
click at [632, 533] on p "Aligner 0-56" at bounding box center [702, 531] width 259 height 15
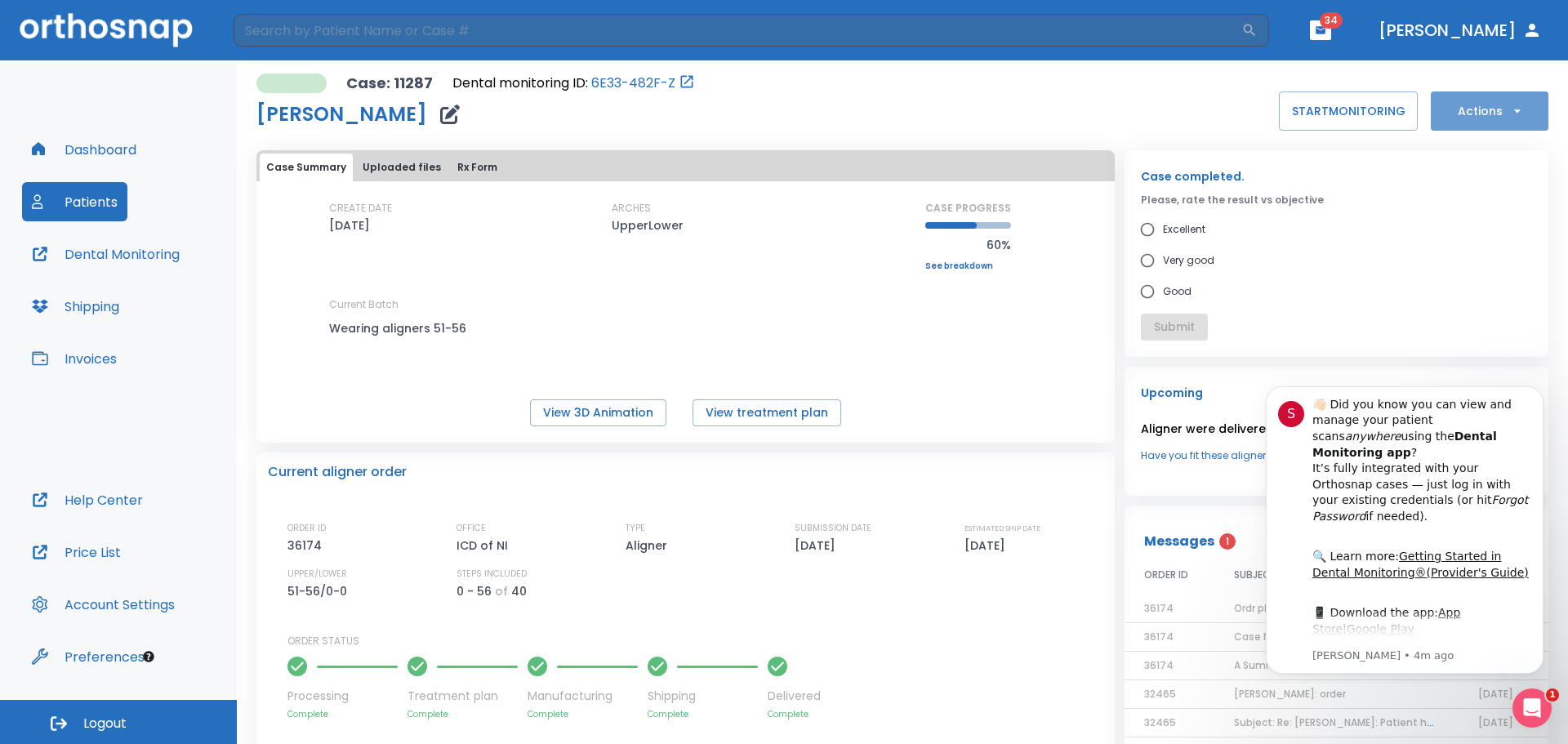
click at [1484, 124] on button "Actions" at bounding box center [1489, 112] width 118 height 40
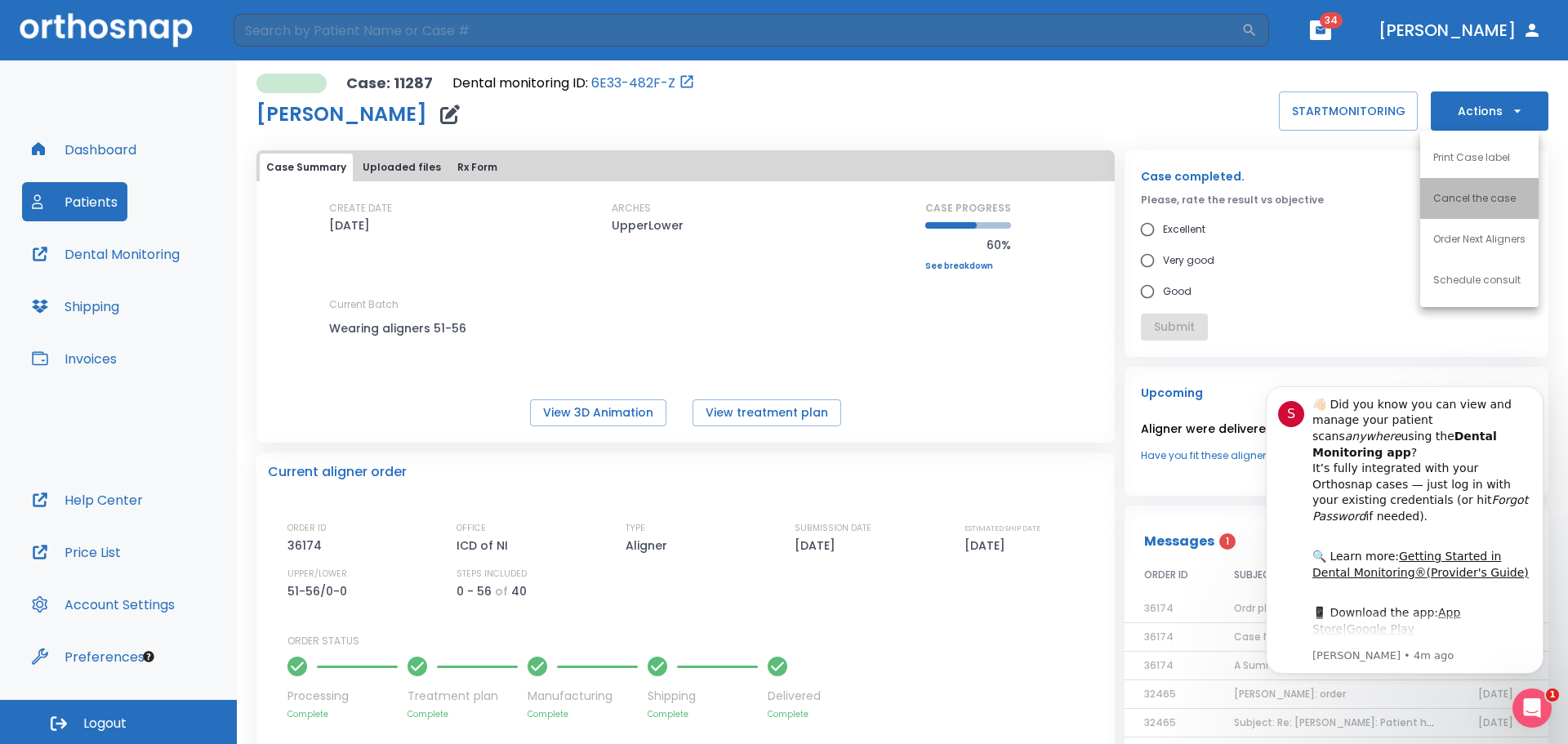
click at [1477, 191] on li "Cancel the case" at bounding box center [1479, 198] width 119 height 41
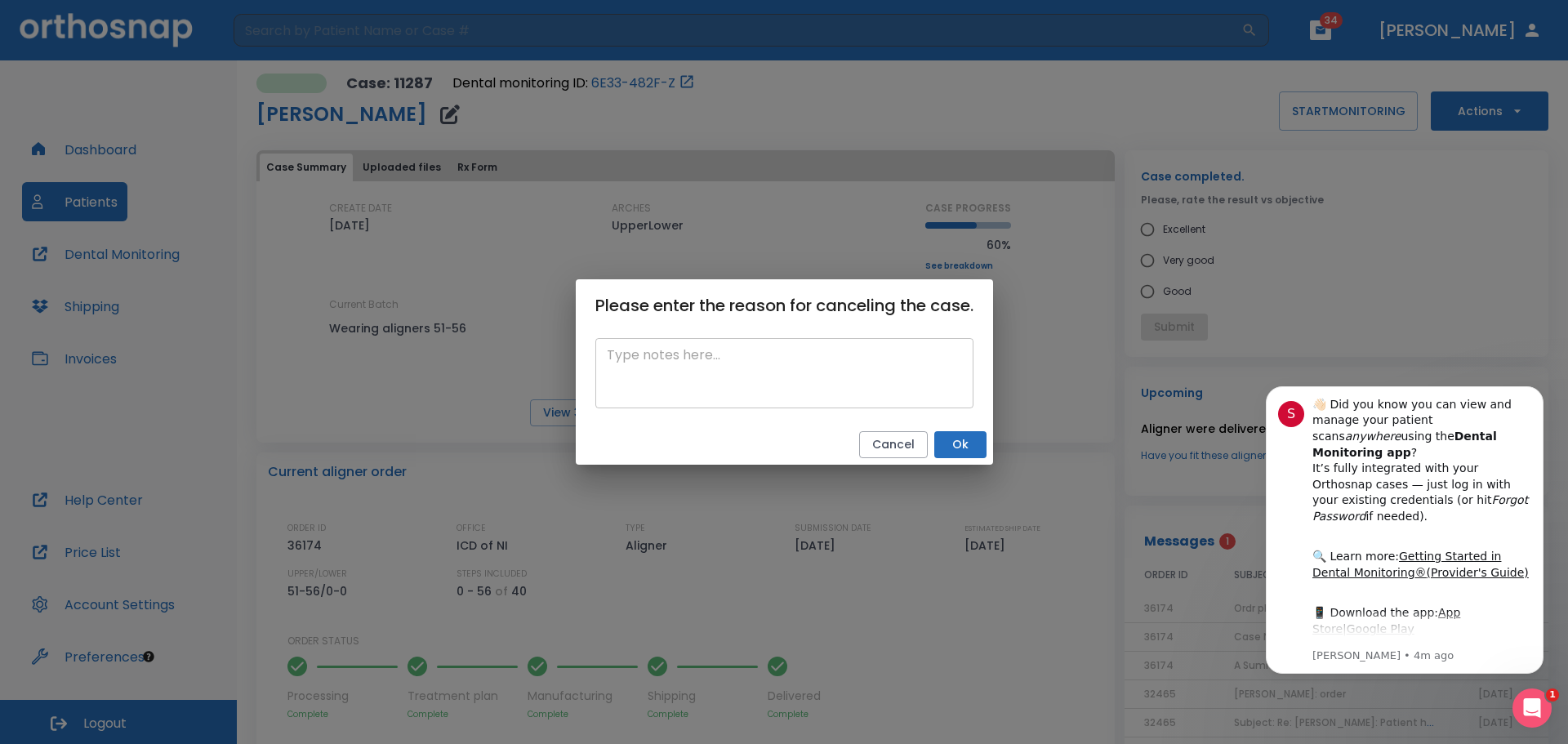
click at [755, 368] on textarea at bounding box center [784, 373] width 355 height 56
type textarea "pt is finished with case"
click at [961, 448] on button "Ok" at bounding box center [959, 444] width 52 height 27
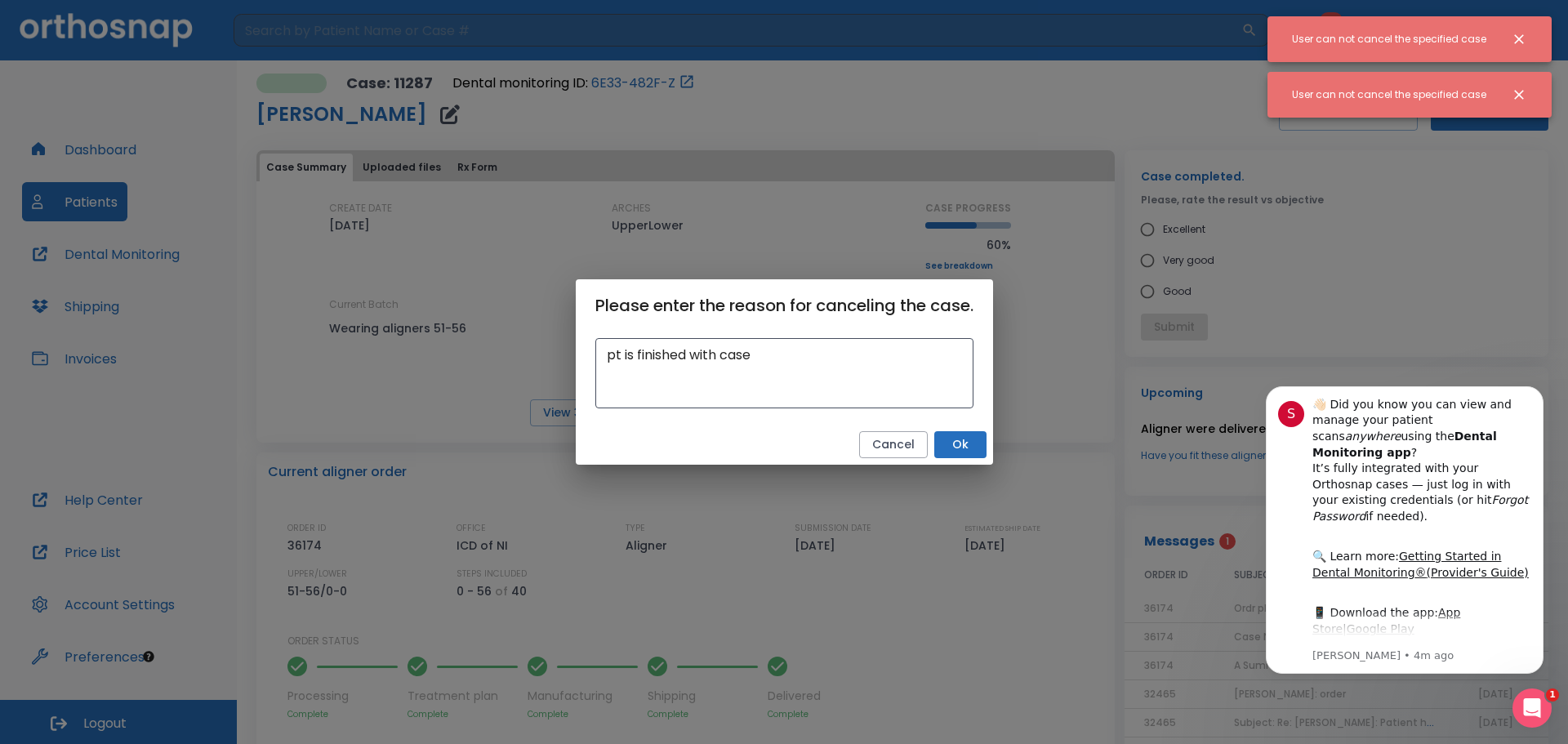
click at [1018, 96] on div "Please enter the reason for canceling the case. pt is finished with case x ​ Ca…" at bounding box center [784, 372] width 1568 height 744
click at [886, 445] on button "Cancel" at bounding box center [892, 444] width 68 height 27
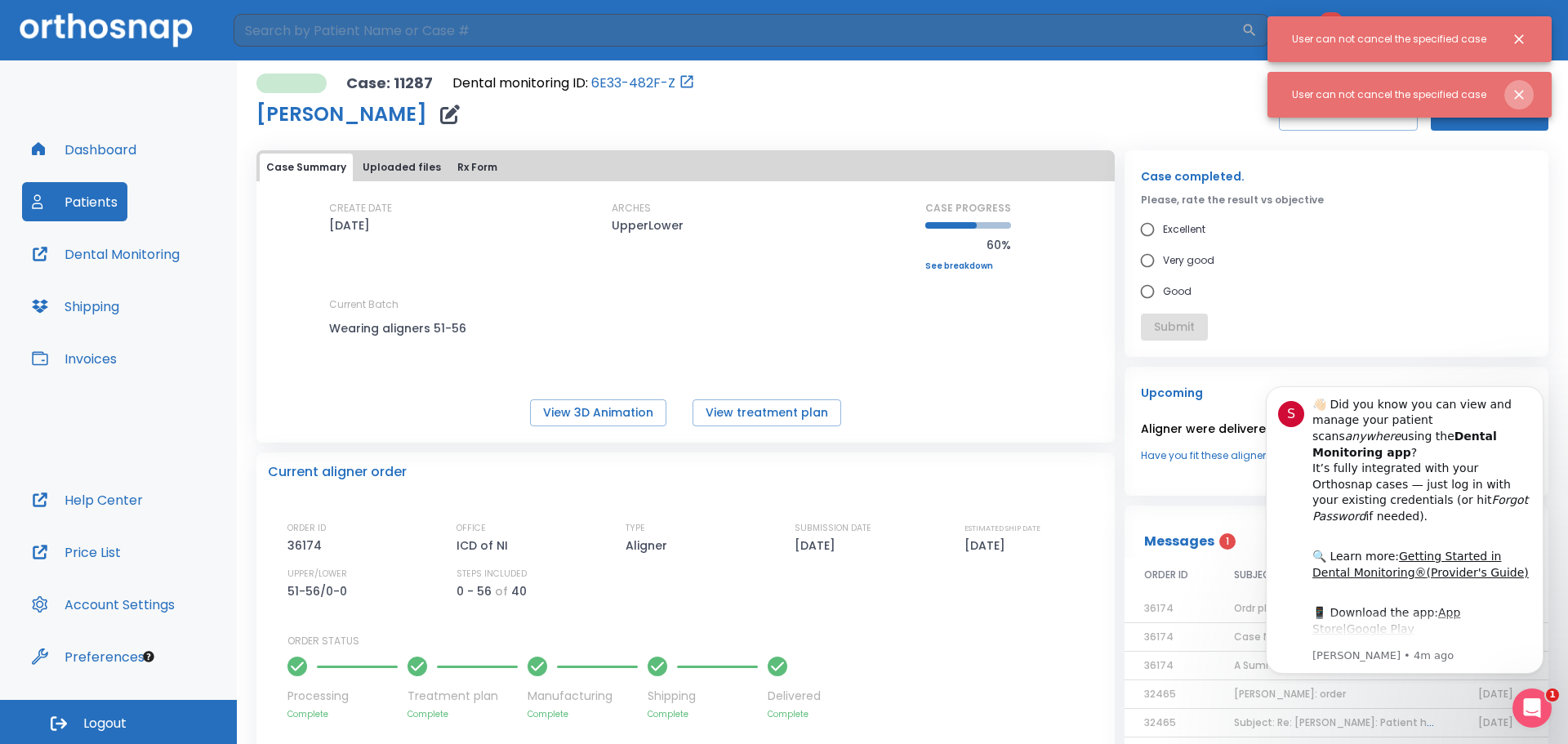
click at [1512, 92] on icon "Close notification" at bounding box center [1519, 95] width 17 height 17
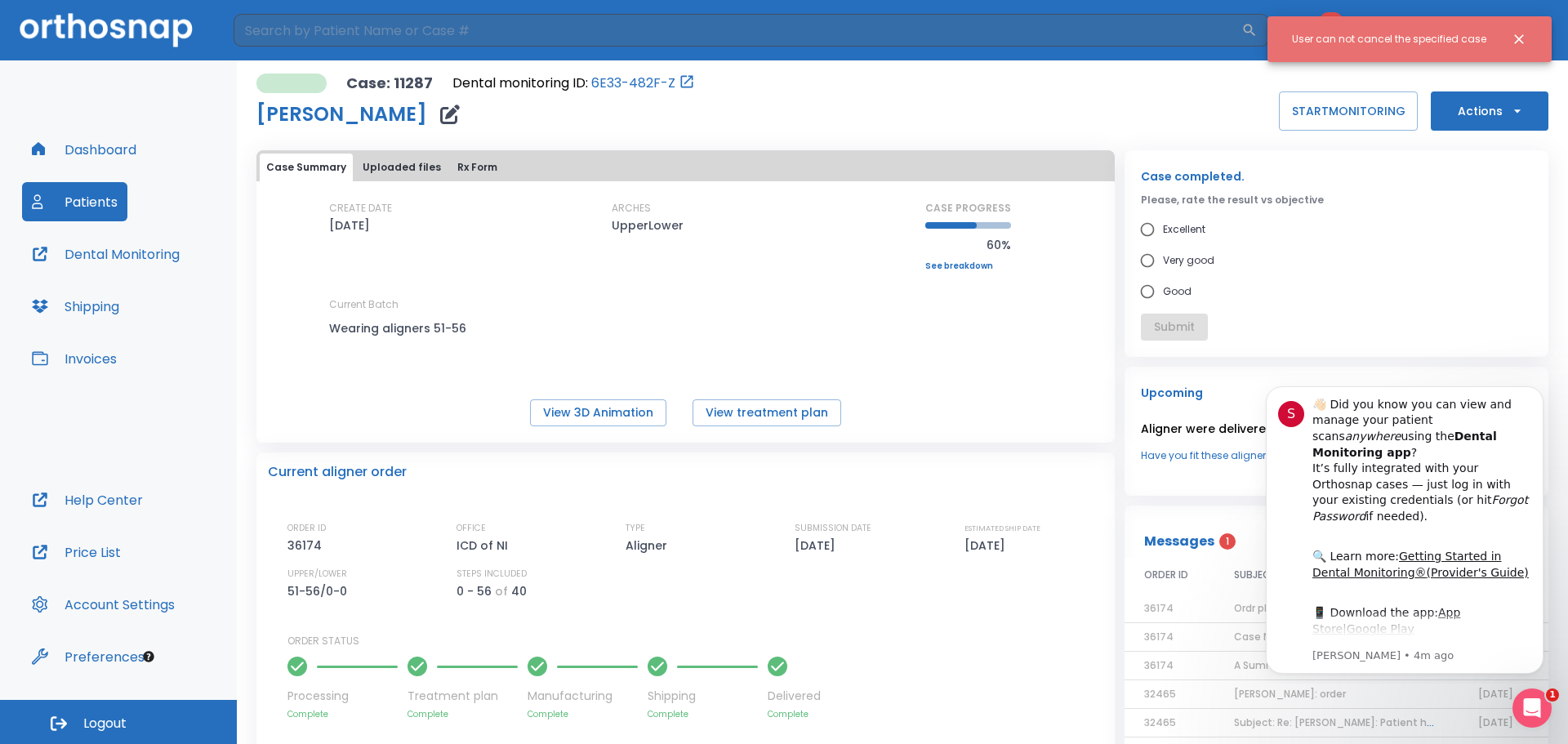
click at [1513, 31] on button "Close notification" at bounding box center [1519, 40] width 30 height 30
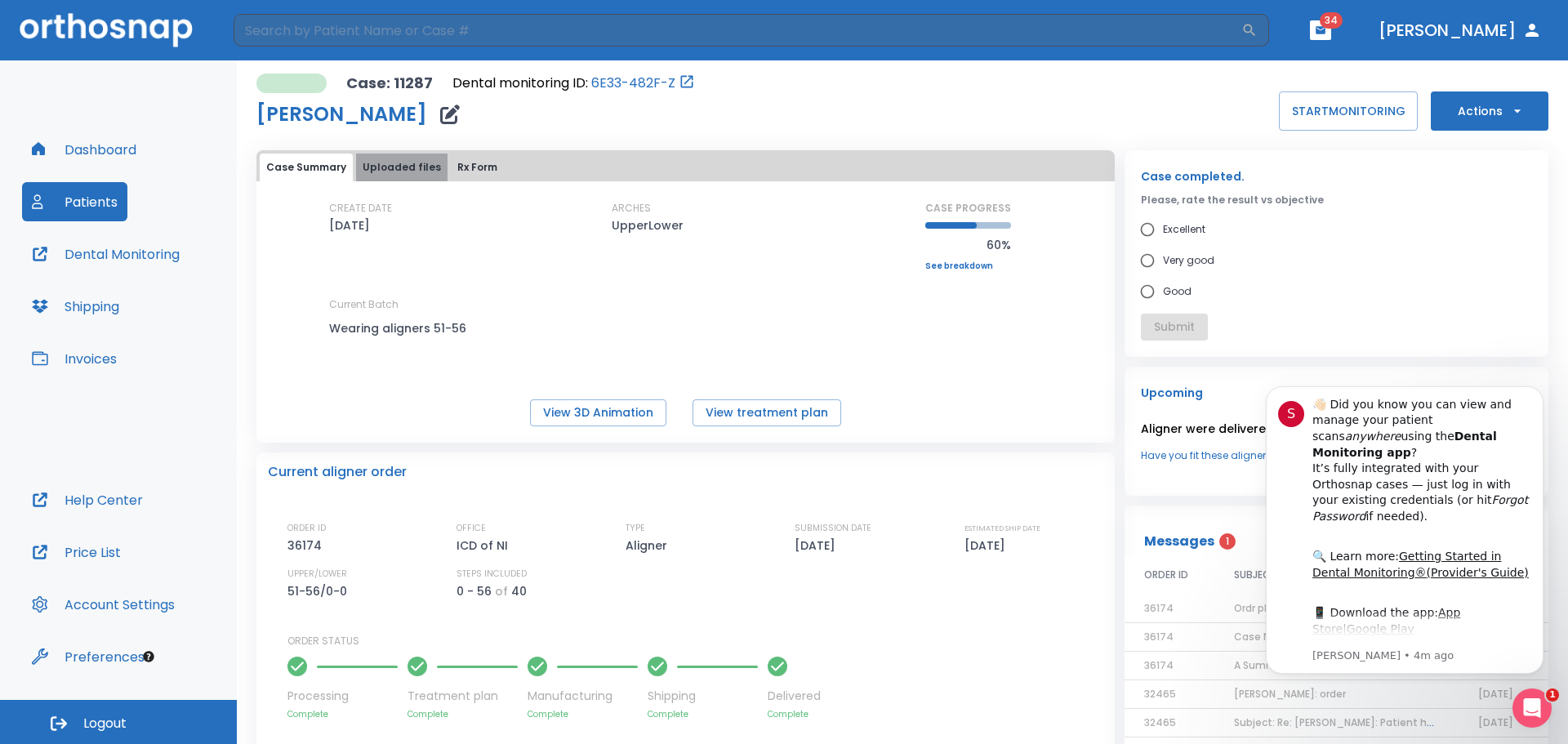
click at [410, 168] on button "Uploaded files" at bounding box center [401, 167] width 92 height 28
